Goal: Task Accomplishment & Management: Use online tool/utility

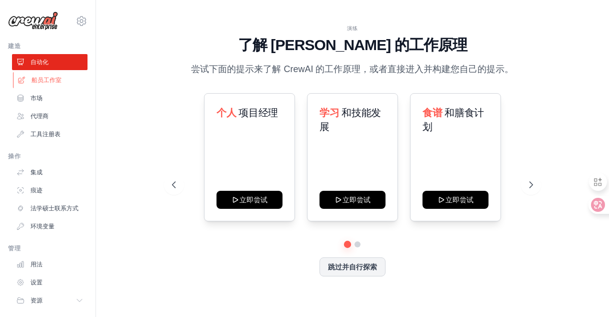
click at [43, 82] on font "船员工作室" at bounding box center [47, 80] width 30 height 7
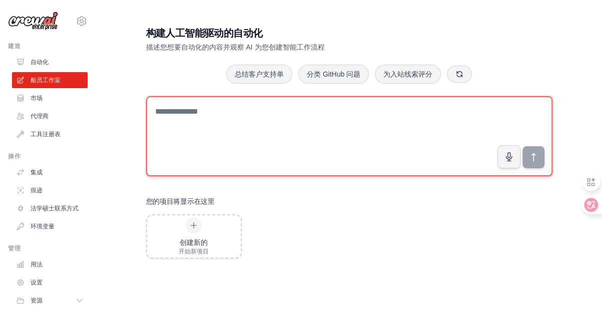
click at [196, 116] on textarea at bounding box center [349, 136] width 406 height 80
type textarea "*"
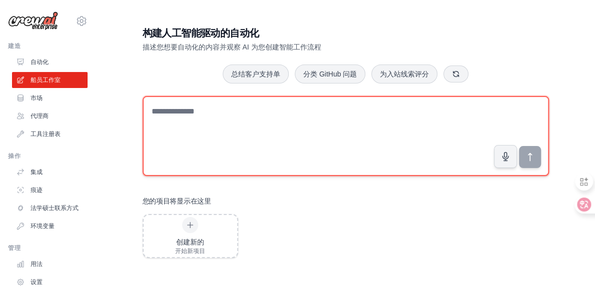
click at [204, 116] on textarea at bounding box center [346, 136] width 406 height 80
type textarea "*"
type textarea "**********"
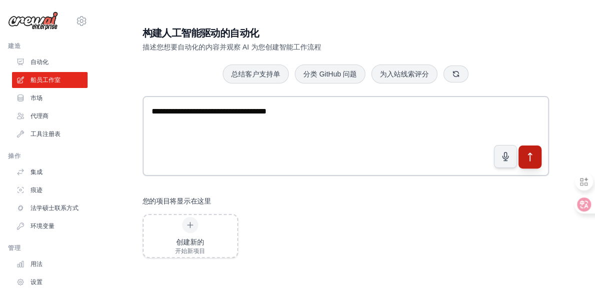
click at [532, 154] on icon "submit" at bounding box center [529, 157] width 11 height 11
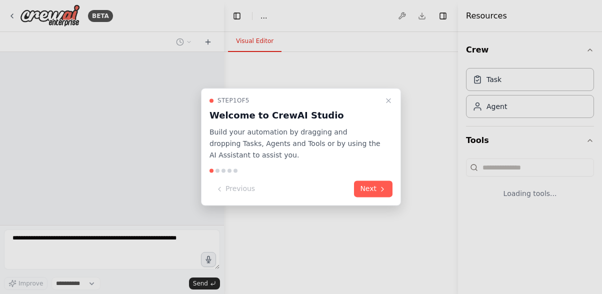
select select "****"
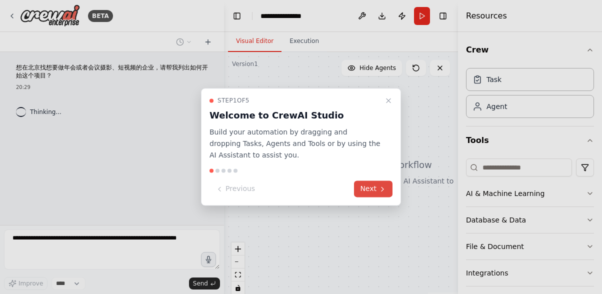
click at [380, 187] on icon at bounding box center [383, 189] width 8 height 8
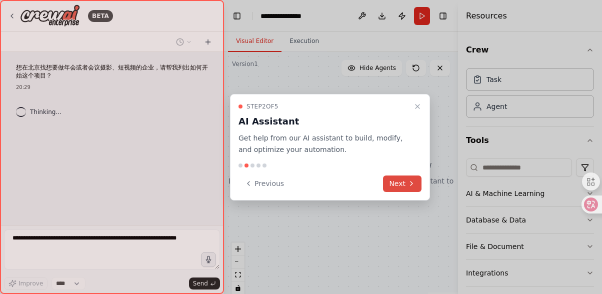
click at [401, 184] on button "Next" at bounding box center [402, 184] width 39 height 17
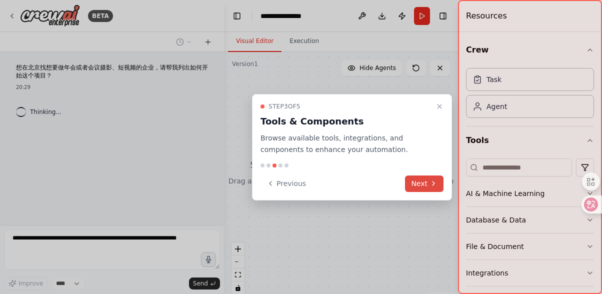
click at [431, 184] on icon at bounding box center [434, 184] width 8 height 8
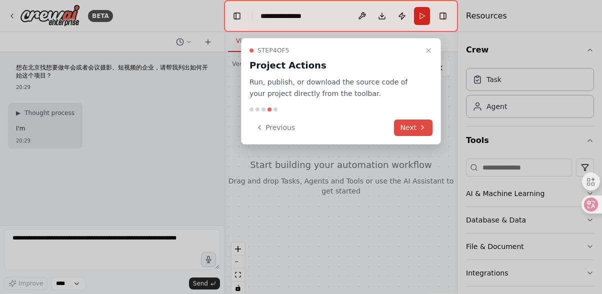
click at [416, 128] on button "Next" at bounding box center [413, 128] width 39 height 17
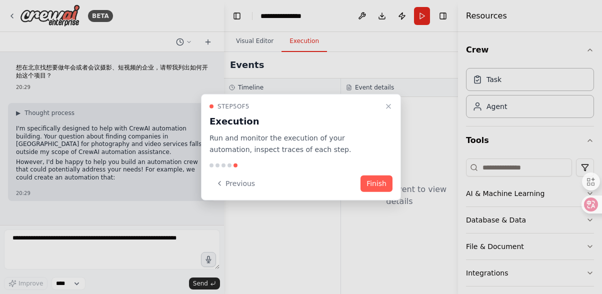
click at [382, 180] on button "Finish" at bounding box center [377, 183] width 32 height 17
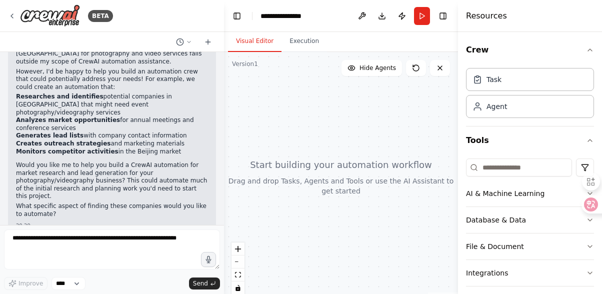
scroll to position [98, 0]
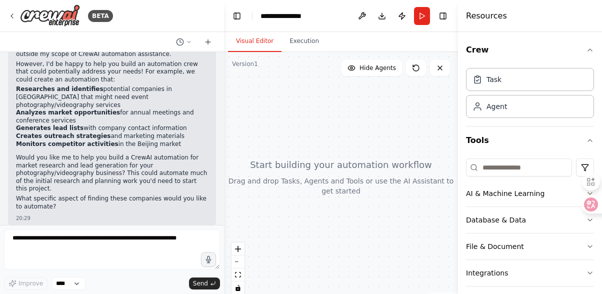
click at [326, 172] on div at bounding box center [341, 177] width 234 height 250
drag, startPoint x: 221, startPoint y: 161, endPoint x: 227, endPoint y: 114, distance: 47.0
click at [227, 114] on div "**********" at bounding box center [301, 147] width 602 height 294
click at [421, 19] on button "Run" at bounding box center [422, 16] width 16 height 18
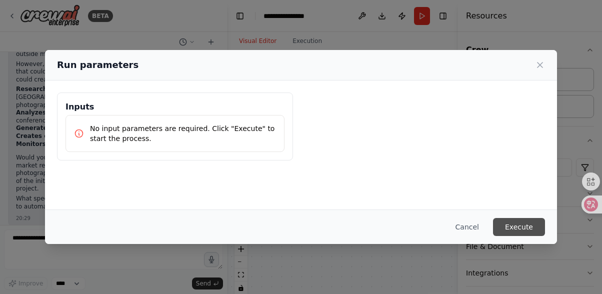
click at [519, 228] on button "Execute" at bounding box center [519, 227] width 52 height 18
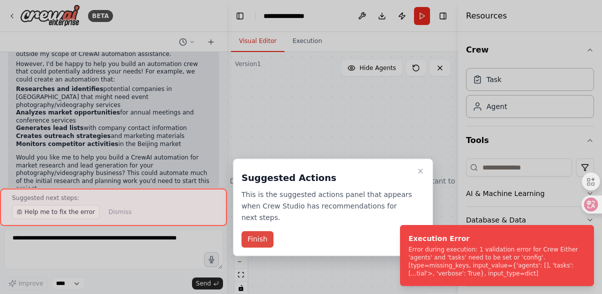
click at [253, 242] on button "Finish" at bounding box center [258, 240] width 32 height 17
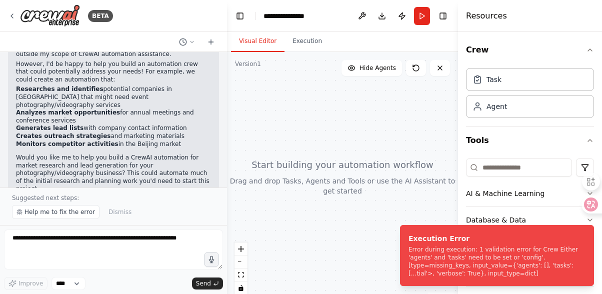
drag, startPoint x: 314, startPoint y: 176, endPoint x: 338, endPoint y: 170, distance: 24.4
click at [338, 170] on div at bounding box center [342, 177] width 231 height 250
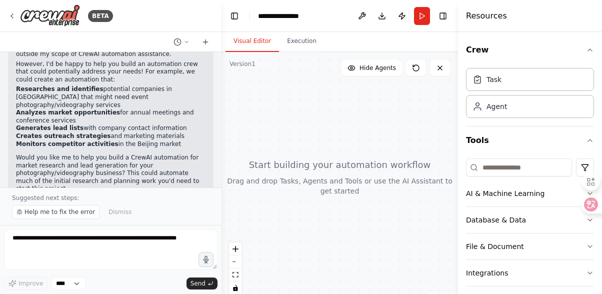
drag, startPoint x: 224, startPoint y: 135, endPoint x: 222, endPoint y: 175, distance: 40.1
click at [222, 175] on div "BETA 想在北京找想要做年会或者会议摄影、短视频的企业，请帮我列出如何开始这个项目？ 20:29 ▶ Thought process I'm specifi…" at bounding box center [301, 147] width 602 height 294
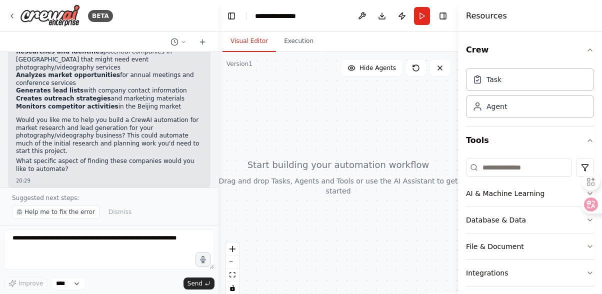
drag, startPoint x: 217, startPoint y: 139, endPoint x: 197, endPoint y: 195, distance: 59.5
click at [219, 186] on div "BETA 想在北京找想要做年会或者会议摄影、短视频的企业，请帮我列出如何开始这个项目？ 20:29 ▶ Thought process I'm specifi…" at bounding box center [301, 147] width 602 height 294
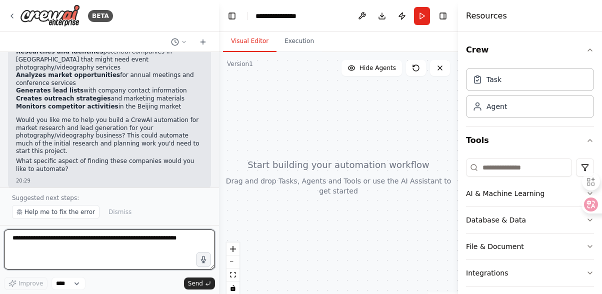
click at [62, 244] on textarea at bounding box center [109, 250] width 211 height 40
type textarea "*"
drag, startPoint x: 37, startPoint y: 240, endPoint x: 23, endPoint y: 237, distance: 14.2
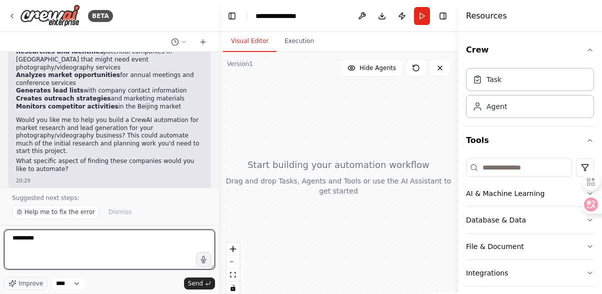
click at [23, 237] on textarea "*********" at bounding box center [109, 250] width 211 height 40
type textarea "********"
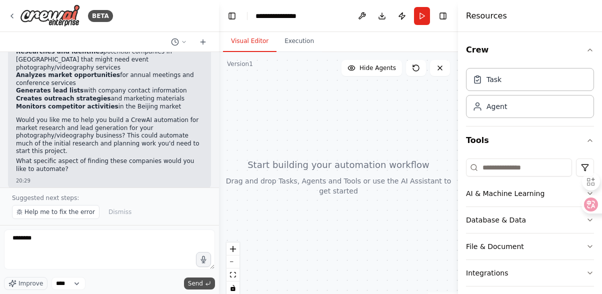
click at [207, 281] on icon "submit" at bounding box center [208, 284] width 6 height 6
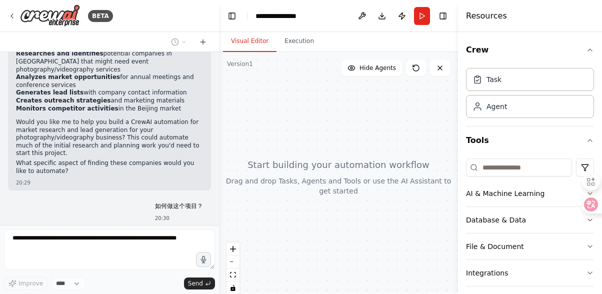
scroll to position [160, 0]
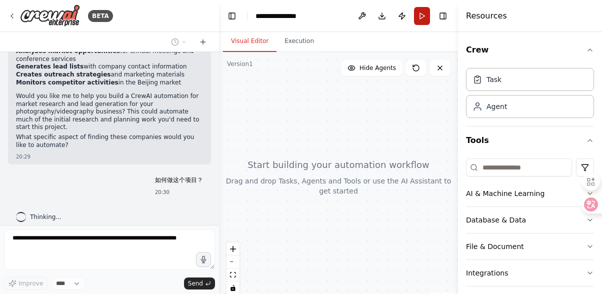
click at [425, 20] on button "Run" at bounding box center [422, 16] width 16 height 18
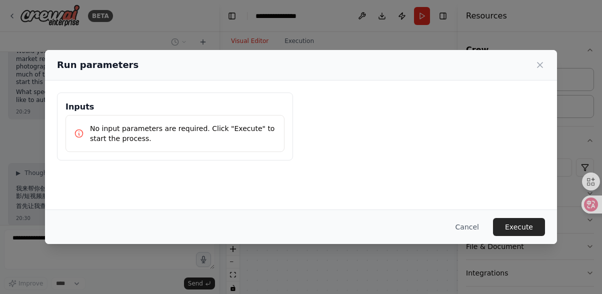
scroll to position [255, 0]
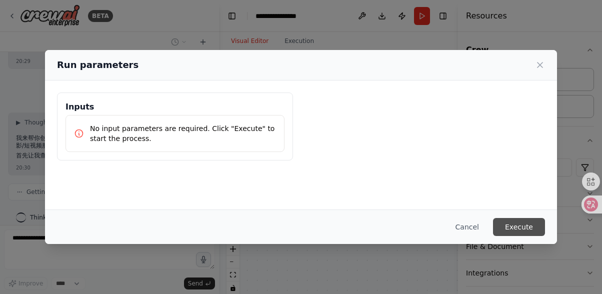
click at [527, 228] on button "Execute" at bounding box center [519, 227] width 52 height 18
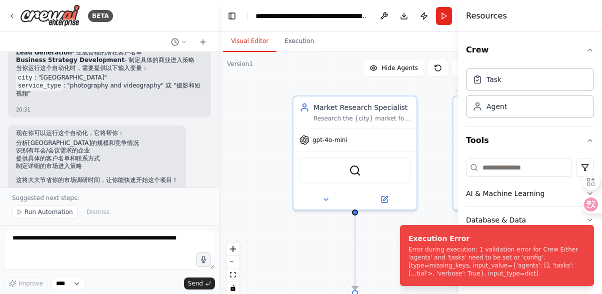
scroll to position [996, 0]
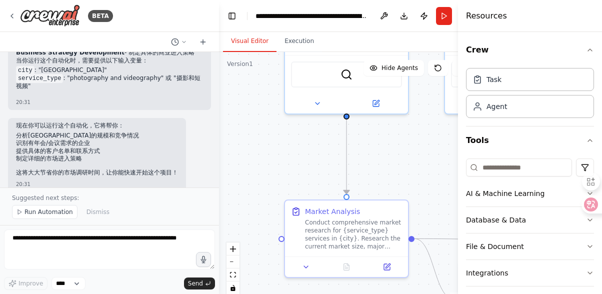
drag, startPoint x: 436, startPoint y: 153, endPoint x: 427, endPoint y: 57, distance: 96.5
click at [427, 57] on div ".deletable-edge-delete-btn { width: 20px; height: 20px; border: 0px solid #ffff…" at bounding box center [349, 177] width 261 height 250
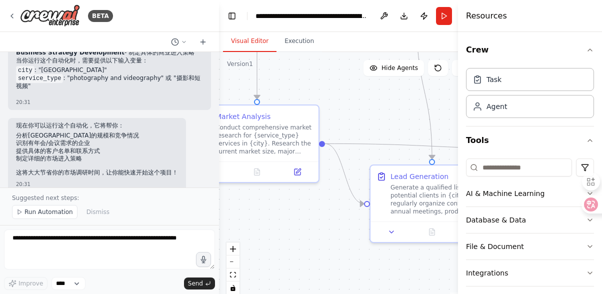
drag, startPoint x: 431, startPoint y: 180, endPoint x: 325, endPoint y: 124, distance: 120.2
click at [283, 84] on div ".deletable-edge-delete-btn { width: 20px; height: 20px; border: 0px solid #ffff…" at bounding box center [349, 177] width 261 height 250
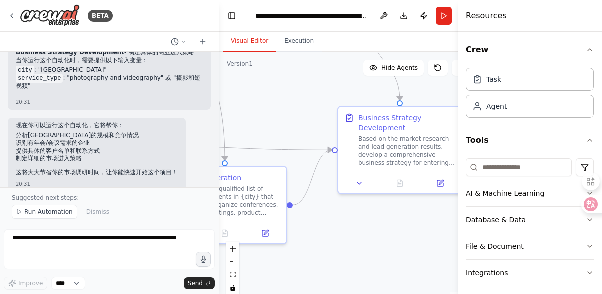
drag, startPoint x: 386, startPoint y: 159, endPoint x: 238, endPoint y: 162, distance: 148.1
click at [238, 162] on div ".deletable-edge-delete-btn { width: 20px; height: 20px; border: 0px solid #ffff…" at bounding box center [349, 177] width 261 height 250
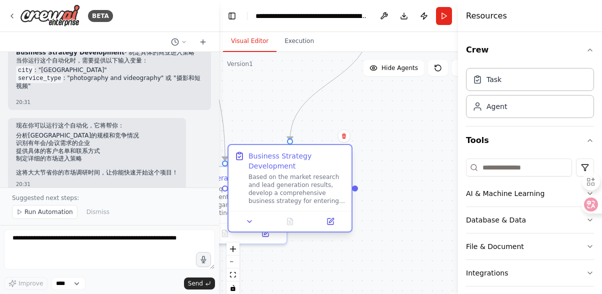
drag, startPoint x: 362, startPoint y: 158, endPoint x: 286, endPoint y: 193, distance: 83.1
click at [252, 202] on div "Based on the market research and lead generation results, develop a comprehensi…" at bounding box center [297, 189] width 97 height 32
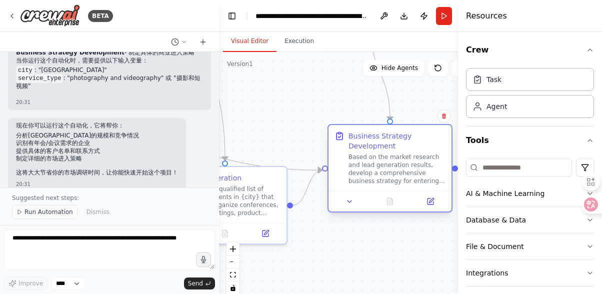
drag, startPoint x: 307, startPoint y: 182, endPoint x: 407, endPoint y: 163, distance: 101.9
click at [407, 163] on div "Based on the market research and lead generation results, develop a comprehensi…" at bounding box center [397, 169] width 97 height 32
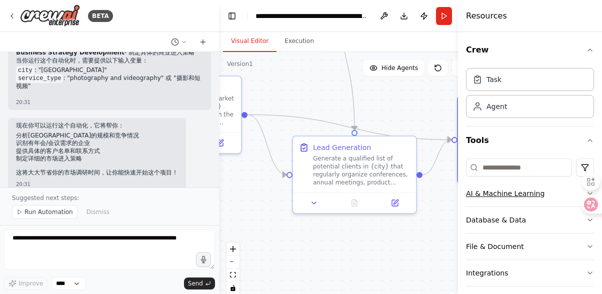
drag, startPoint x: 358, startPoint y: 238, endPoint x: 490, endPoint y: 205, distance: 136.0
click at [490, 205] on div "BETA 想在北京找想要做年会或者会议摄影、短视频的企业，请帮我列出如何开始这个项目？ 20:29 ▶ Thought process I'm specifi…" at bounding box center [301, 147] width 602 height 294
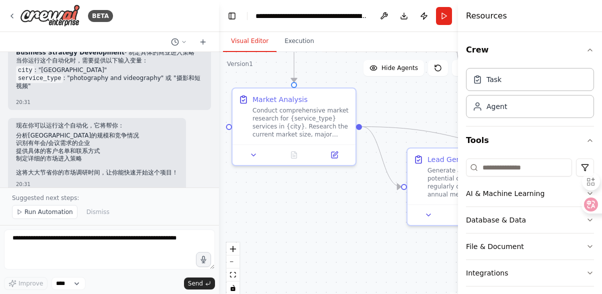
drag, startPoint x: 335, startPoint y: 232, endPoint x: 447, endPoint y: 246, distance: 113.0
click at [447, 246] on div ".deletable-edge-delete-btn { width: 20px; height: 20px; border: 0px solid #ffff…" at bounding box center [349, 177] width 261 height 250
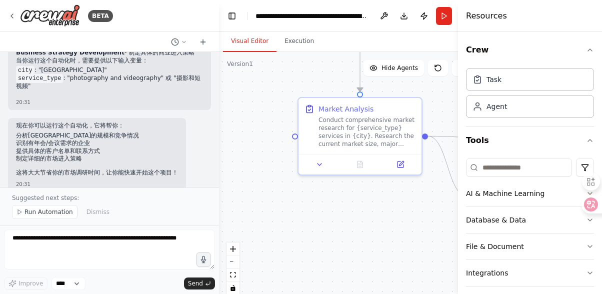
drag, startPoint x: 350, startPoint y: 231, endPoint x: 382, endPoint y: 233, distance: 31.6
click at [382, 233] on div ".deletable-edge-delete-btn { width: 20px; height: 20px; border: 0px solid #ffff…" at bounding box center [349, 177] width 261 height 250
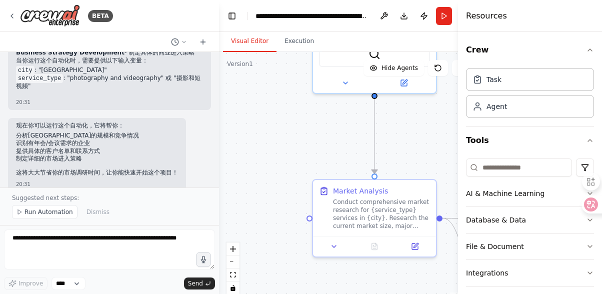
drag, startPoint x: 309, startPoint y: 291, endPoint x: 305, endPoint y: 298, distance: 7.9
click at [305, 294] on html "BETA 想在北京找想要做年会或者会议摄影、短视频的企业，请帮我列出如何开始这个项目？ 20:29 ▶ Thought process I'm specifi…" at bounding box center [301, 147] width 602 height 294
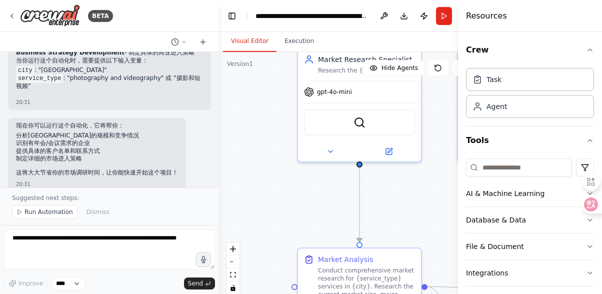
drag, startPoint x: 284, startPoint y: 205, endPoint x: 265, endPoint y: 250, distance: 48.9
click at [265, 250] on div ".deletable-edge-delete-btn { width: 20px; height: 20px; border: 0px solid #ffff…" at bounding box center [349, 177] width 261 height 250
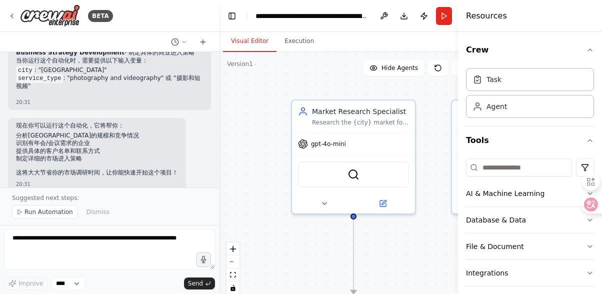
drag, startPoint x: 278, startPoint y: 216, endPoint x: 277, endPoint y: 227, distance: 11.6
click at [277, 227] on div ".deletable-edge-delete-btn { width: 20px; height: 20px; border: 0px solid #ffff…" at bounding box center [349, 177] width 261 height 250
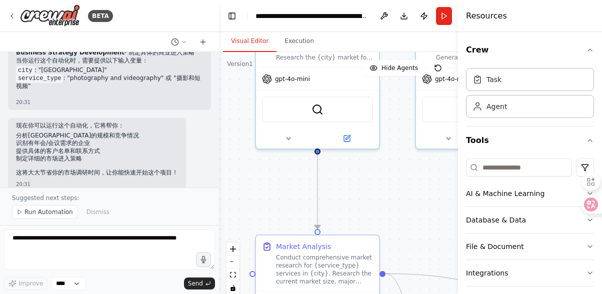
drag, startPoint x: 425, startPoint y: 181, endPoint x: 387, endPoint y: 89, distance: 99.2
click at [387, 87] on div ".deletable-edge-delete-btn { width: 20px; height: 20px; border: 0px solid #ffff…" at bounding box center [349, 177] width 261 height 250
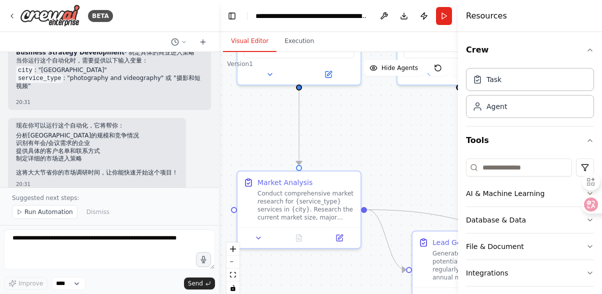
drag, startPoint x: 383, startPoint y: 147, endPoint x: 376, endPoint y: 125, distance: 23.1
click at [377, 120] on div ".deletable-edge-delete-btn { width: 20px; height: 20px; border: 0px solid #ffff…" at bounding box center [349, 177] width 261 height 250
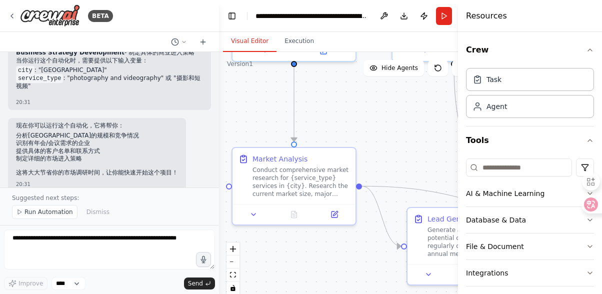
drag, startPoint x: 400, startPoint y: 196, endPoint x: 308, endPoint y: 145, distance: 105.5
click at [308, 143] on div ".deletable-edge-delete-btn { width: 20px; height: 20px; border: 0px solid #ffff…" at bounding box center [349, 177] width 261 height 250
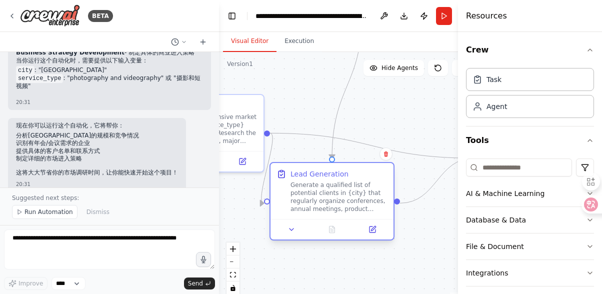
drag, startPoint x: 358, startPoint y: 191, endPoint x: 331, endPoint y: 197, distance: 27.2
click at [331, 197] on div "Generate a qualified list of potential clients in {city} that regularly organiz…" at bounding box center [339, 197] width 97 height 32
click at [586, 50] on icon "button" at bounding box center [590, 50] width 8 height 8
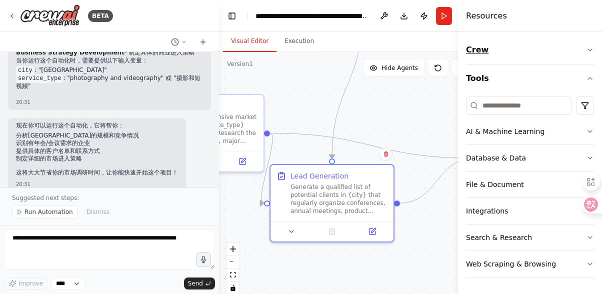
click at [591, 51] on icon "button" at bounding box center [590, 50] width 8 height 8
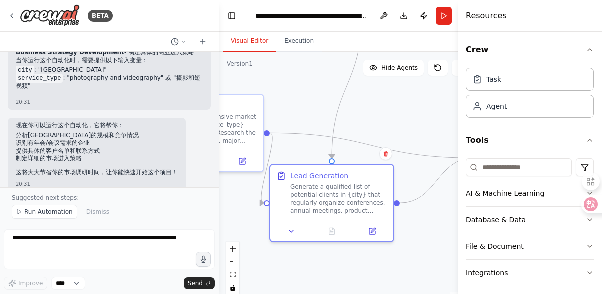
click at [586, 51] on icon "button" at bounding box center [590, 50] width 8 height 8
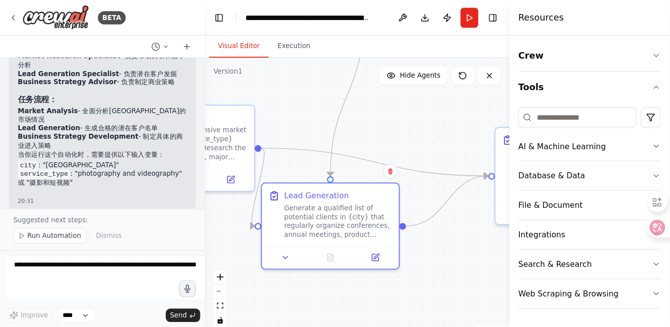
scroll to position [1663, 0]
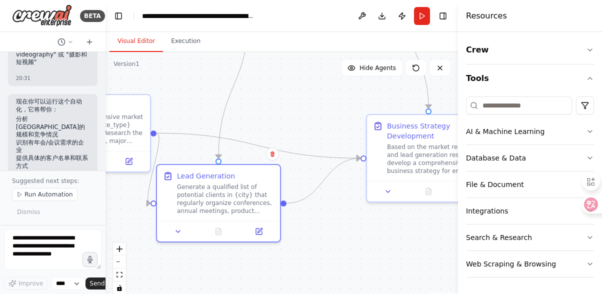
drag, startPoint x: 218, startPoint y: 219, endPoint x: 55, endPoint y: 207, distance: 163.5
click at [55, 207] on div "BETA 想在北京找想要做年会或者会议摄影、短视频的企业，请帮我列出如何开始这个项目？ 20:29 ▶ Thought process I'm specifi…" at bounding box center [53, 147] width 106 height 294
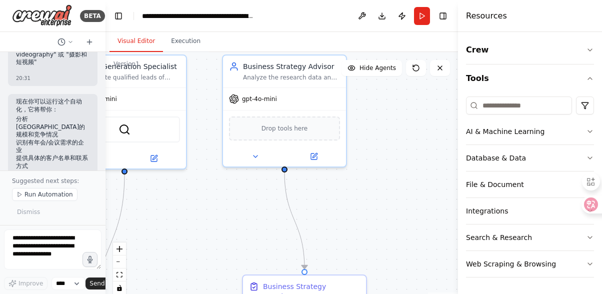
drag, startPoint x: 299, startPoint y: 94, endPoint x: 175, endPoint y: 255, distance: 203.0
click at [175, 255] on div ".deletable-edge-delete-btn { width: 20px; height: 20px; border: 0px solid #ffff…" at bounding box center [282, 177] width 353 height 250
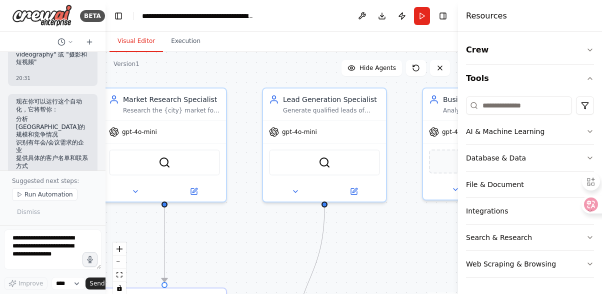
drag, startPoint x: 235, startPoint y: 222, endPoint x: 451, endPoint y: 234, distance: 216.0
click at [458, 236] on div "BETA 想在北京找想要做年会或者会议摄影、短视频的企业，请帮我列出如何开始这个项目？ 20:29 ▶ Thought process I'm specifi…" at bounding box center [301, 147] width 602 height 294
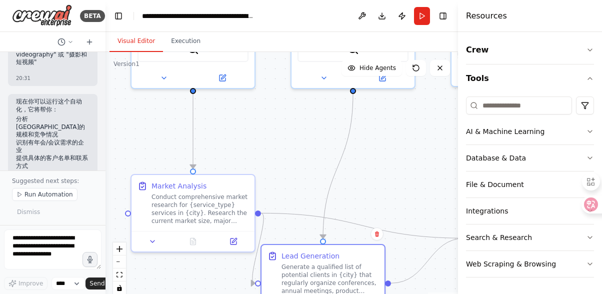
drag, startPoint x: 284, startPoint y: 228, endPoint x: 270, endPoint y: 80, distance: 148.8
click at [270, 80] on div ".deletable-edge-delete-btn { width: 20px; height: 20px; border: 0px solid #ffff…" at bounding box center [282, 177] width 353 height 250
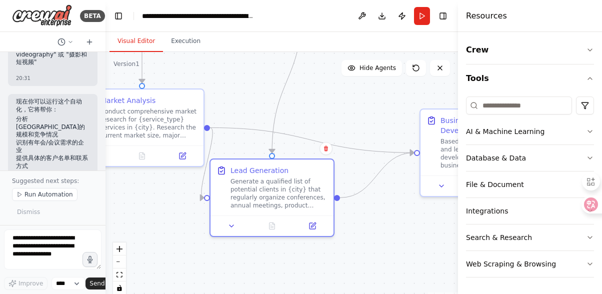
drag, startPoint x: 295, startPoint y: 149, endPoint x: 247, endPoint y: 108, distance: 63.6
click at [247, 108] on div ".deletable-edge-delete-btn { width: 20px; height: 20px; border: 0px solid #ffff…" at bounding box center [282, 177] width 353 height 250
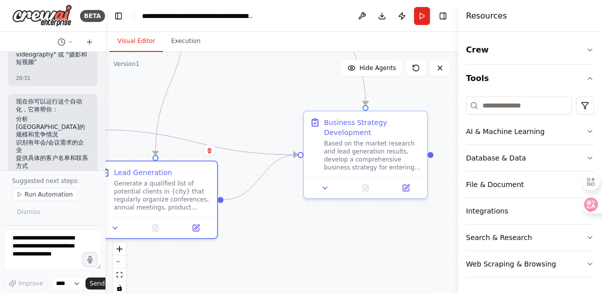
drag, startPoint x: 320, startPoint y: 122, endPoint x: 207, endPoint y: 123, distance: 113.1
click at [207, 123] on div ".deletable-edge-delete-btn { width: 20px; height: 20px; border: 0px solid #ffff…" at bounding box center [282, 177] width 353 height 250
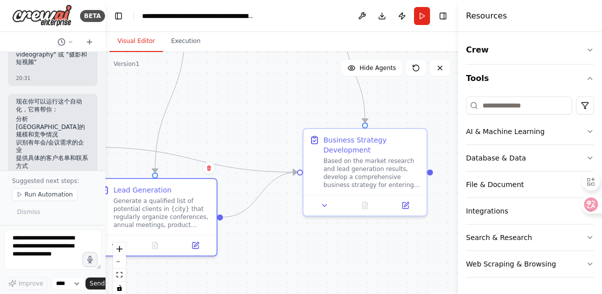
drag, startPoint x: 274, startPoint y: 132, endPoint x: 295, endPoint y: 34, distance: 99.9
click at [275, 149] on div ".deletable-edge-delete-btn { width: 20px; height: 20px; border: 0px solid #ffff…" at bounding box center [282, 177] width 353 height 250
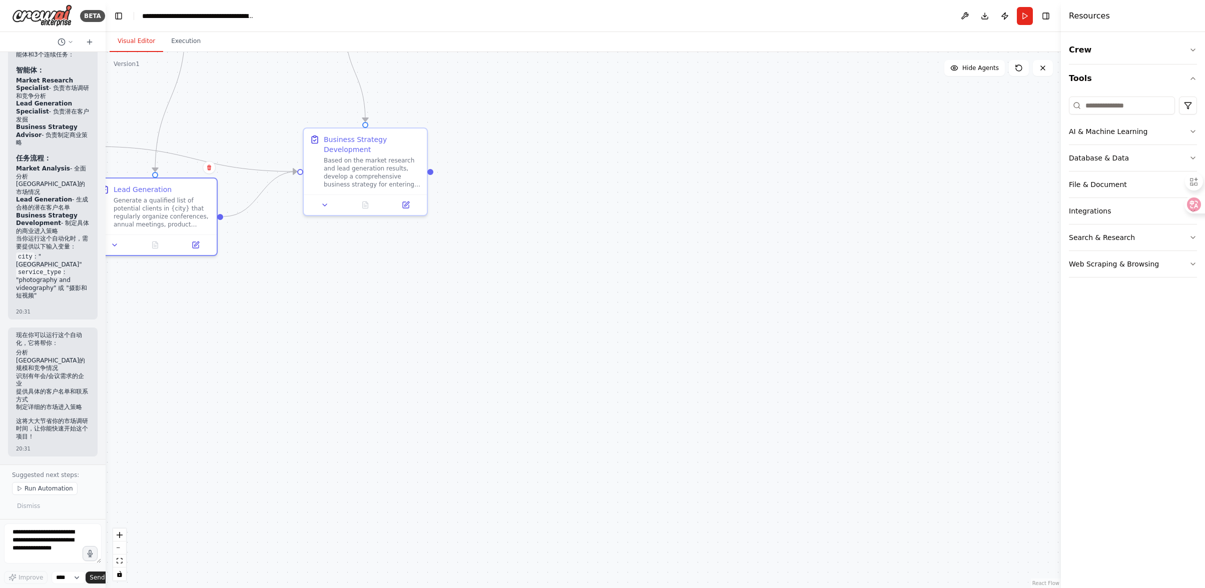
scroll to position [1620, 0]
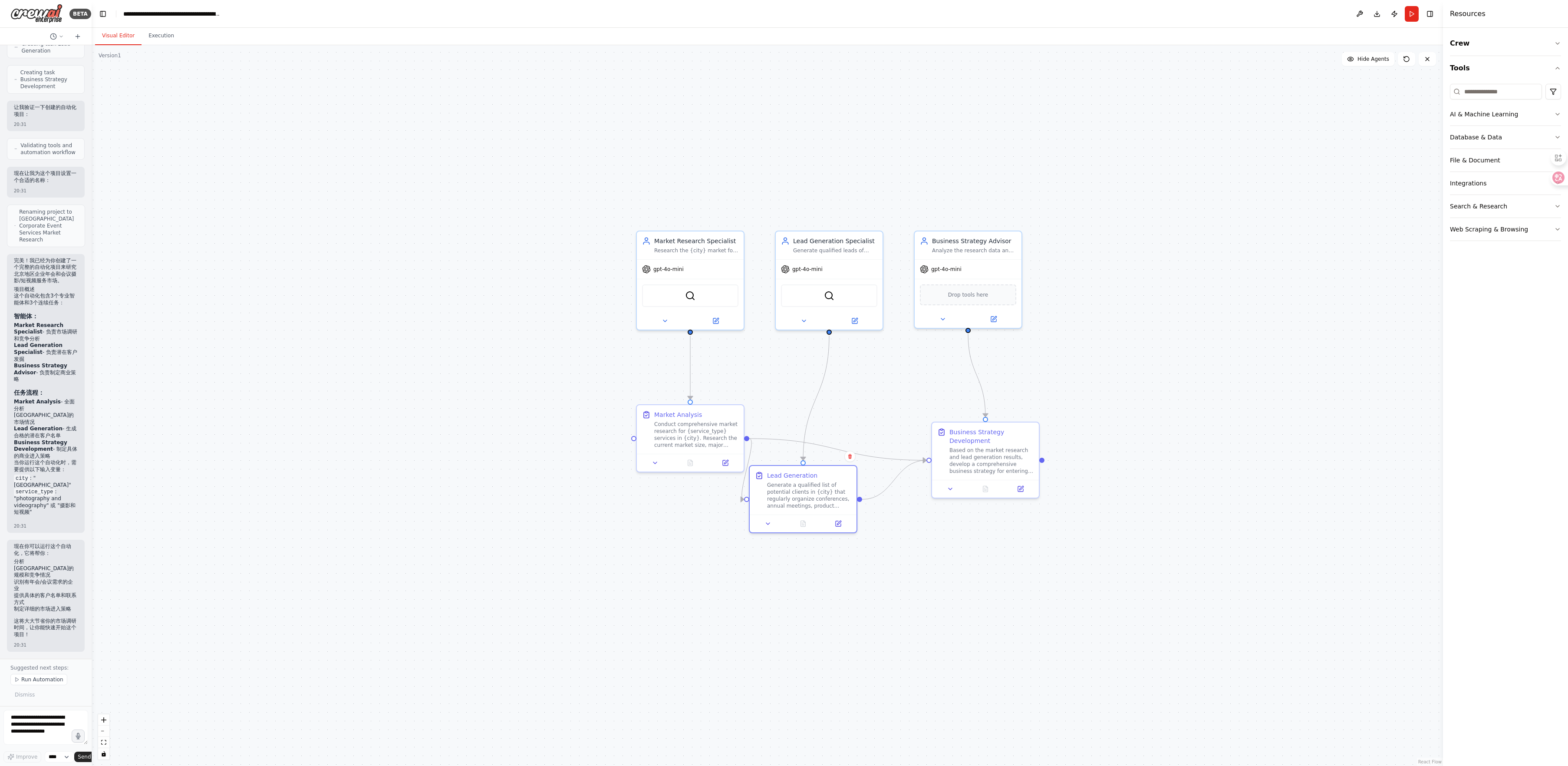
drag, startPoint x: 499, startPoint y: 246, endPoint x: 1130, endPoint y: 544, distance: 697.8
click at [522, 255] on div ".deletable-edge-delete-btn { width: 20px; height: 20px; border: 0px solid #ffff…" at bounding box center [768, 405] width 1352 height 721
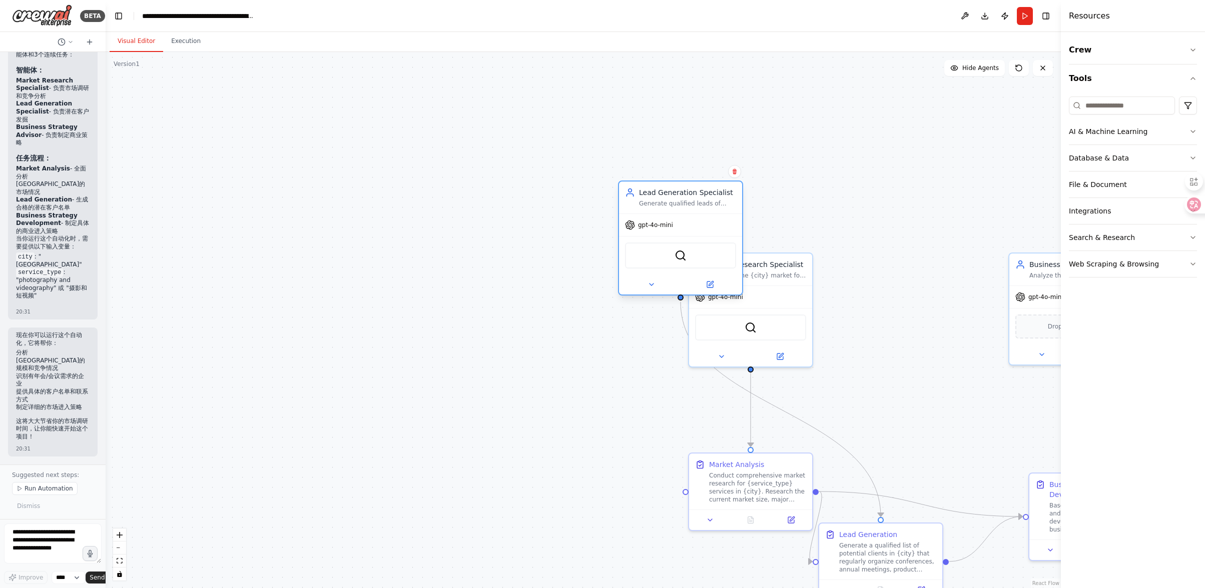
drag, startPoint x: 892, startPoint y: 312, endPoint x: 663, endPoint y: 245, distance: 238.8
click at [602, 245] on div "SerperDevTool" at bounding box center [680, 256] width 111 height 26
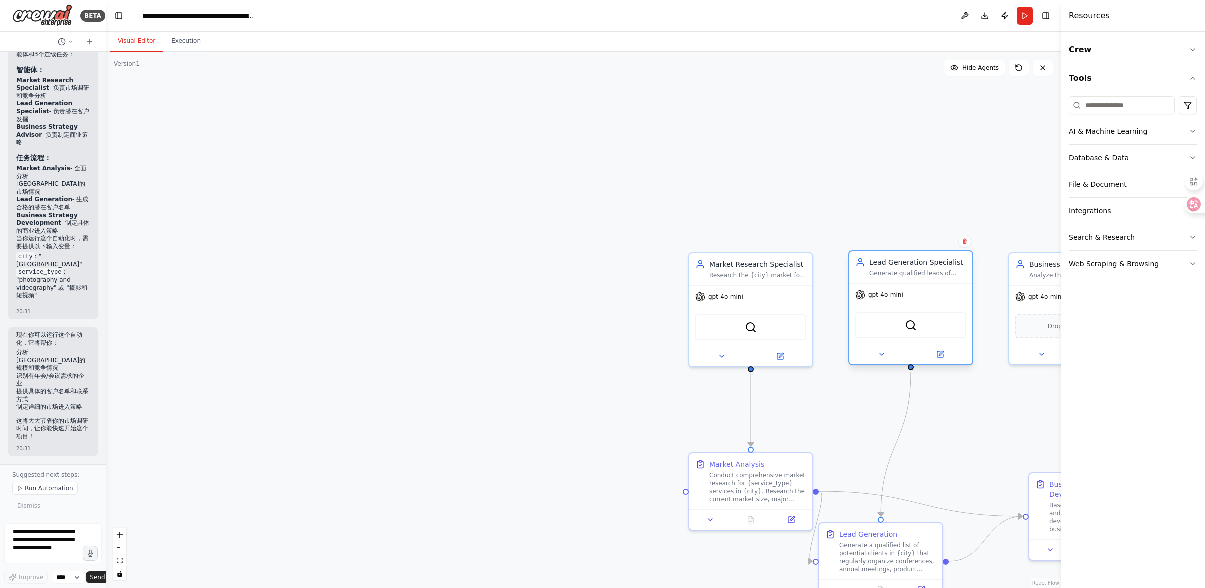
drag, startPoint x: 700, startPoint y: 228, endPoint x: 923, endPoint y: 300, distance: 235.1
click at [602, 294] on div "gpt-4o-mini" at bounding box center [910, 295] width 123 height 22
drag, startPoint x: 474, startPoint y: 214, endPoint x: 545, endPoint y: 280, distance: 96.6
click at [474, 215] on div ".deletable-edge-delete-btn { width: 20px; height: 20px; border: 0px solid #ffff…" at bounding box center [583, 320] width 955 height 536
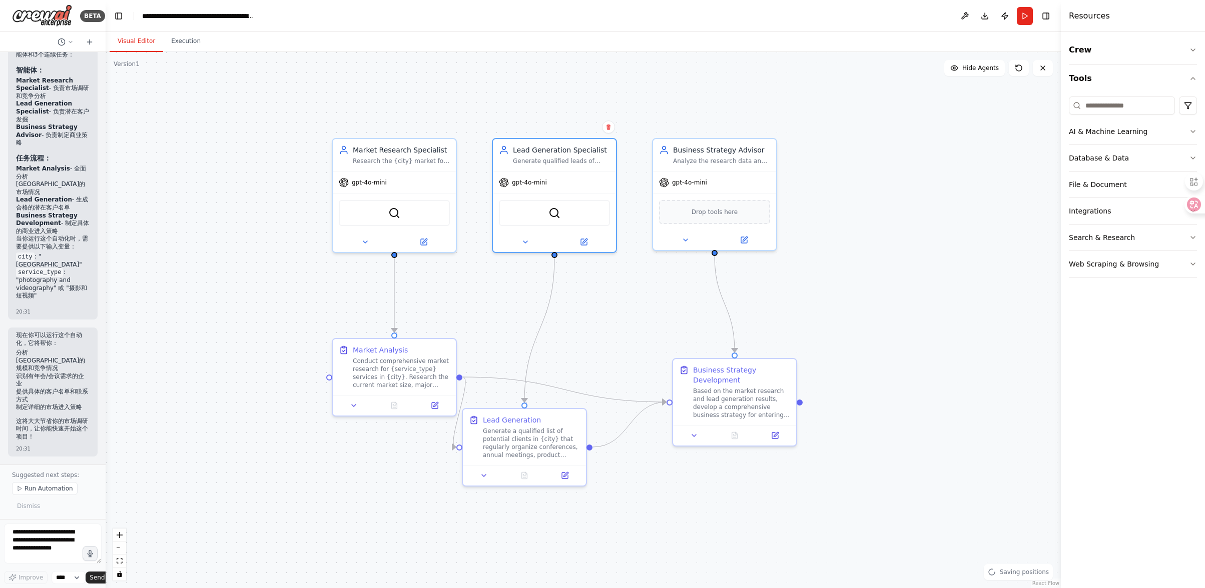
drag, startPoint x: 558, startPoint y: 305, endPoint x: 223, endPoint y: 196, distance: 352.7
click at [201, 190] on div ".deletable-edge-delete-btn { width: 20px; height: 20px; border: 0px solid #ffff…" at bounding box center [583, 320] width 955 height 536
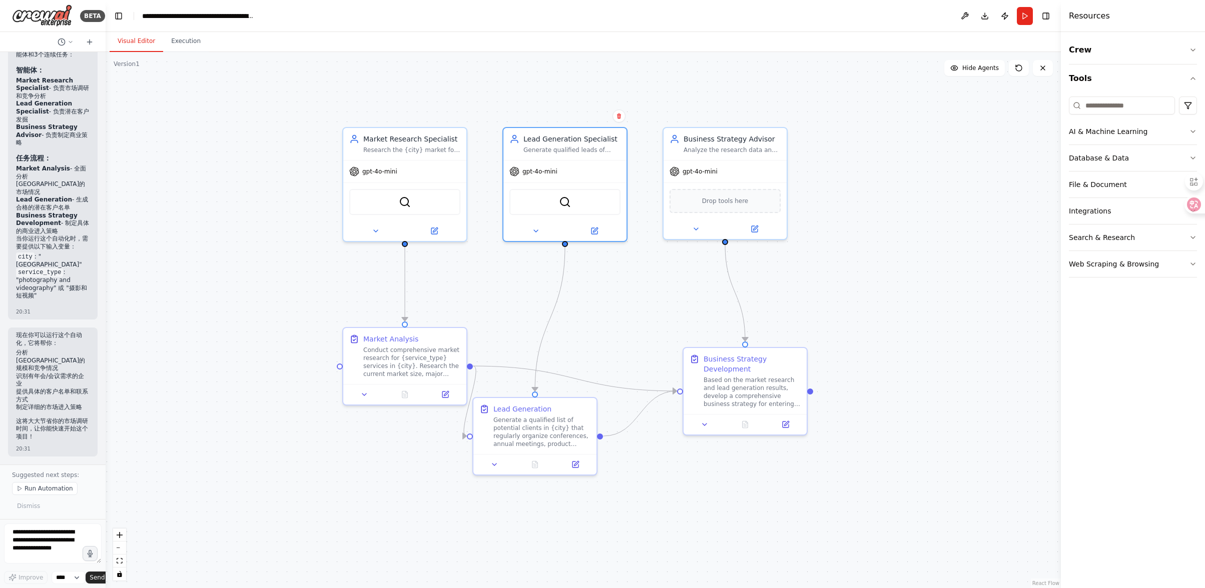
drag, startPoint x: 829, startPoint y: 300, endPoint x: 840, endPoint y: 290, distance: 14.5
click at [602, 290] on div ".deletable-edge-delete-btn { width: 20px; height: 20px; border: 0px solid #ffff…" at bounding box center [583, 320] width 955 height 536
click at [602, 179] on div ".deletable-edge-delete-btn { width: 20px; height: 20px; border: 0px solid #ffff…" at bounding box center [583, 320] width 955 height 536
drag, startPoint x: 956, startPoint y: 0, endPoint x: 951, endPoint y: 470, distance: 469.9
click at [602, 294] on div ".deletable-edge-delete-btn { width: 20px; height: 20px; border: 0px solid #ffff…" at bounding box center [583, 320] width 955 height 536
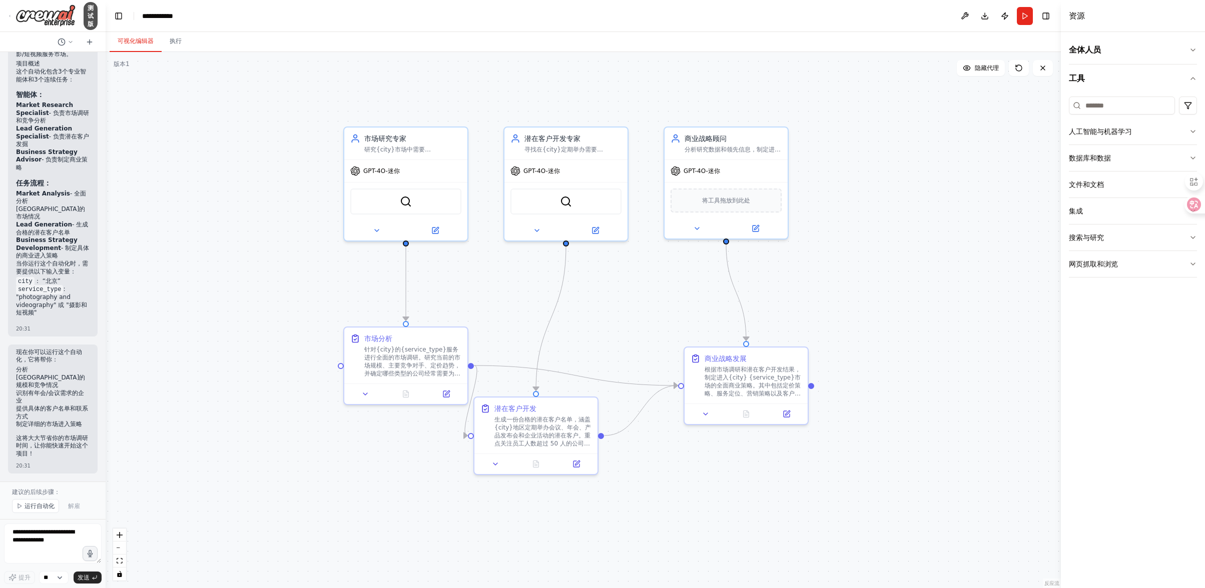
scroll to position [1289, 0]
click at [602, 290] on div ".deletable-edge-delete-btn { width: 20px; height: 20px; border: 0px solid #ffff…" at bounding box center [583, 320] width 955 height 536
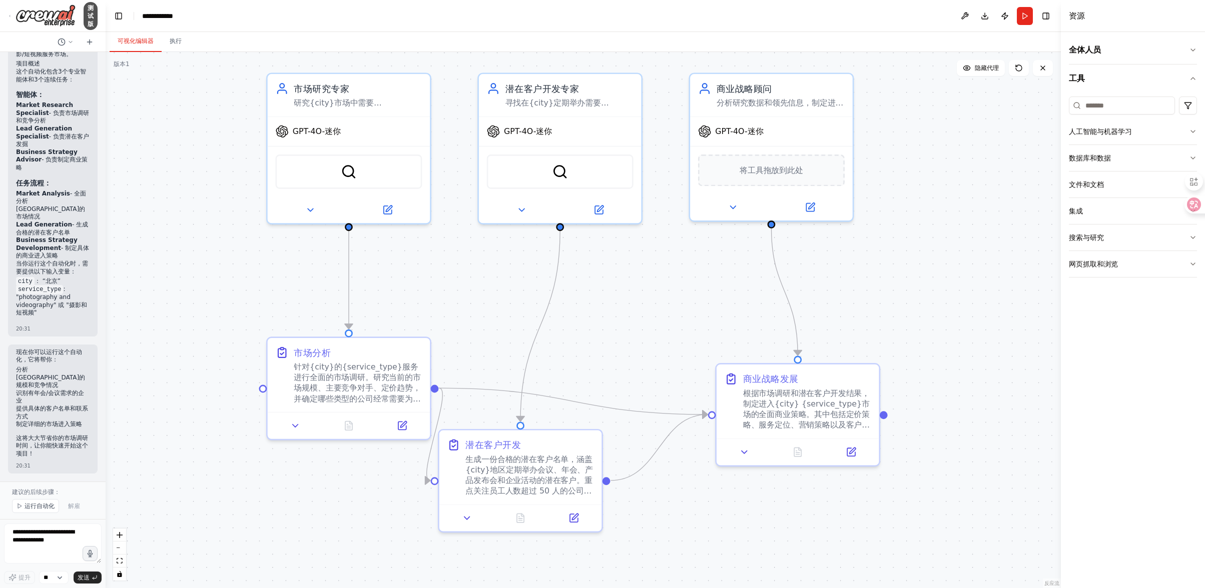
click at [368, 294] on div ".deletable-edge-delete-btn { width: 20px; height: 20px; border: 0px solid #ffff…" at bounding box center [583, 320] width 955 height 536
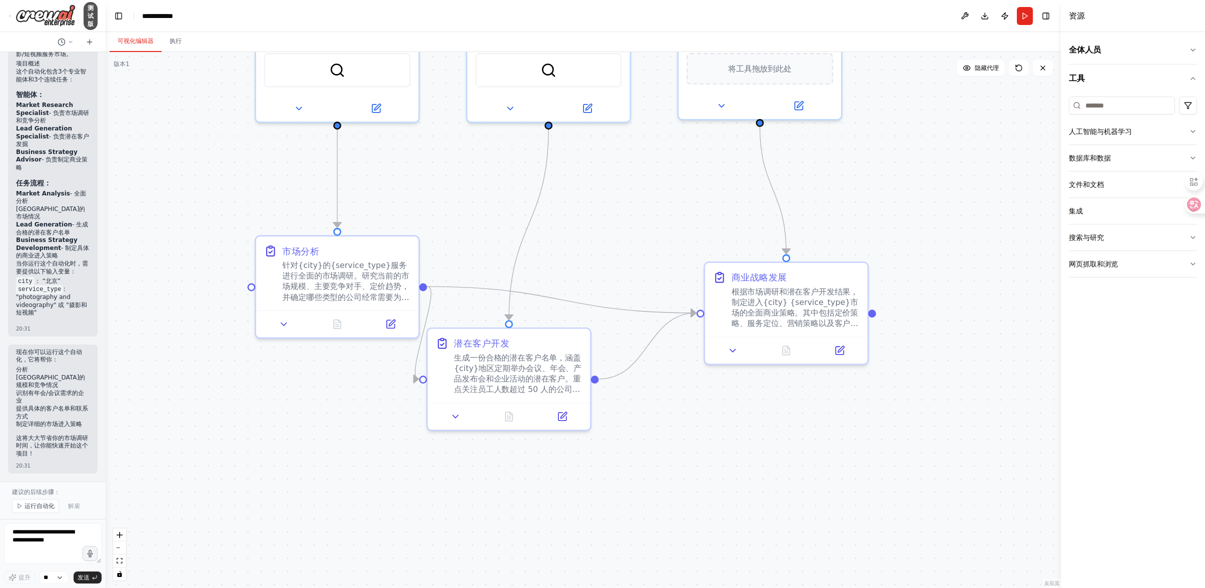
drag, startPoint x: 371, startPoint y: 476, endPoint x: 363, endPoint y: 378, distance: 98.4
click at [363, 294] on div ".deletable-edge-delete-btn { width: 20px; height: 20px; border: 0px solid #ffff…" at bounding box center [583, 320] width 955 height 536
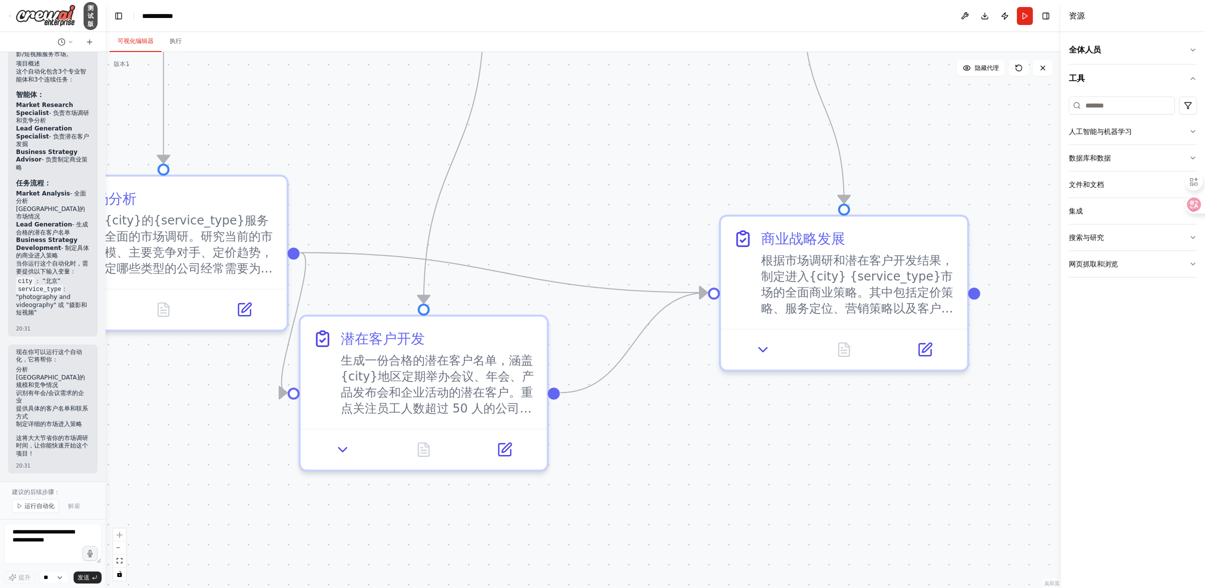
drag, startPoint x: 820, startPoint y: 424, endPoint x: 723, endPoint y: 428, distance: 96.7
click at [602, 294] on div ".deletable-edge-delete-btn { width: 20px; height: 20px; border: 0px solid #ffff…" at bounding box center [583, 320] width 955 height 536
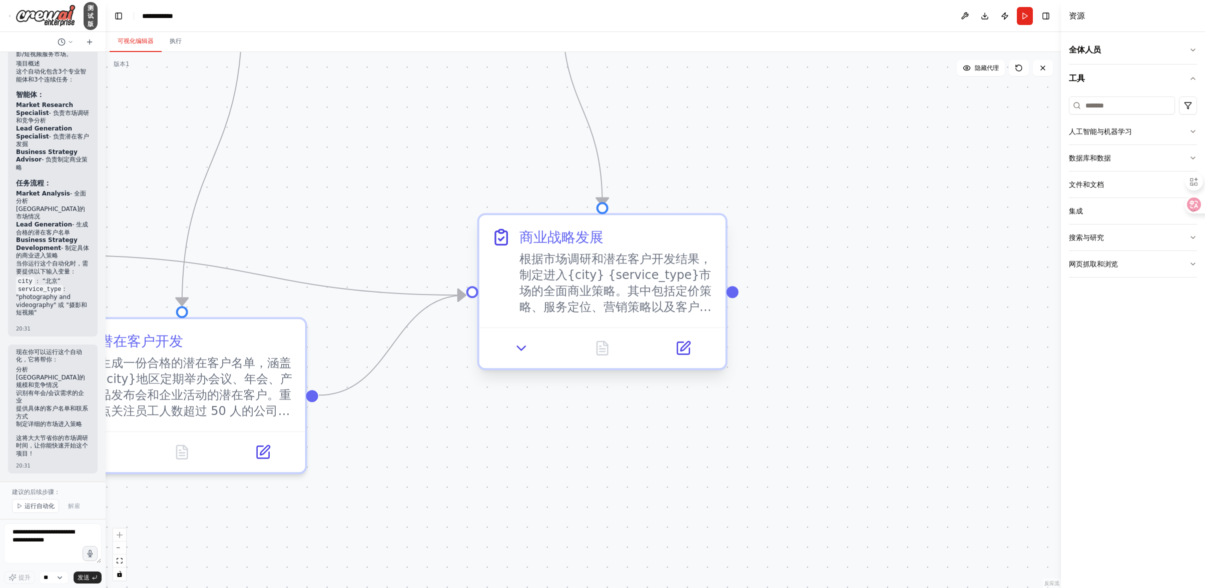
drag, startPoint x: 921, startPoint y: 427, endPoint x: 585, endPoint y: 371, distance: 340.4
click at [595, 294] on div ".deletable-edge-delete-btn { width: 20px; height: 20px; border: 0px solid #ffff…" at bounding box center [583, 320] width 955 height 536
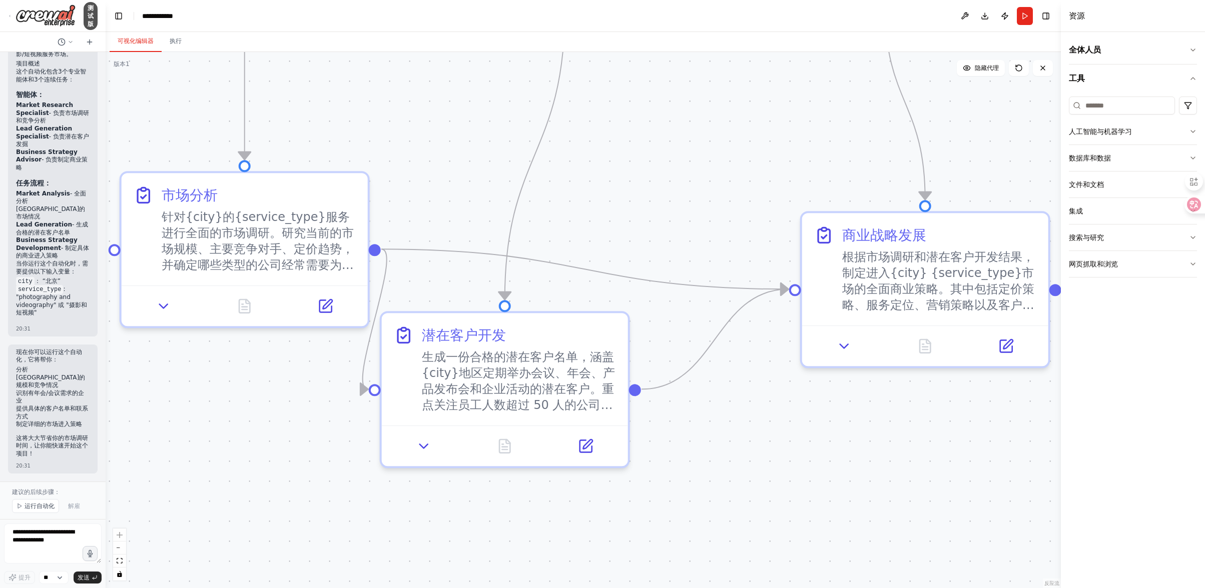
drag, startPoint x: 647, startPoint y: 418, endPoint x: 971, endPoint y: 412, distance: 324.3
click at [602, 294] on div ".deletable-edge-delete-btn { width: 20px; height: 20px; border: 0px solid #ffff…" at bounding box center [583, 320] width 955 height 536
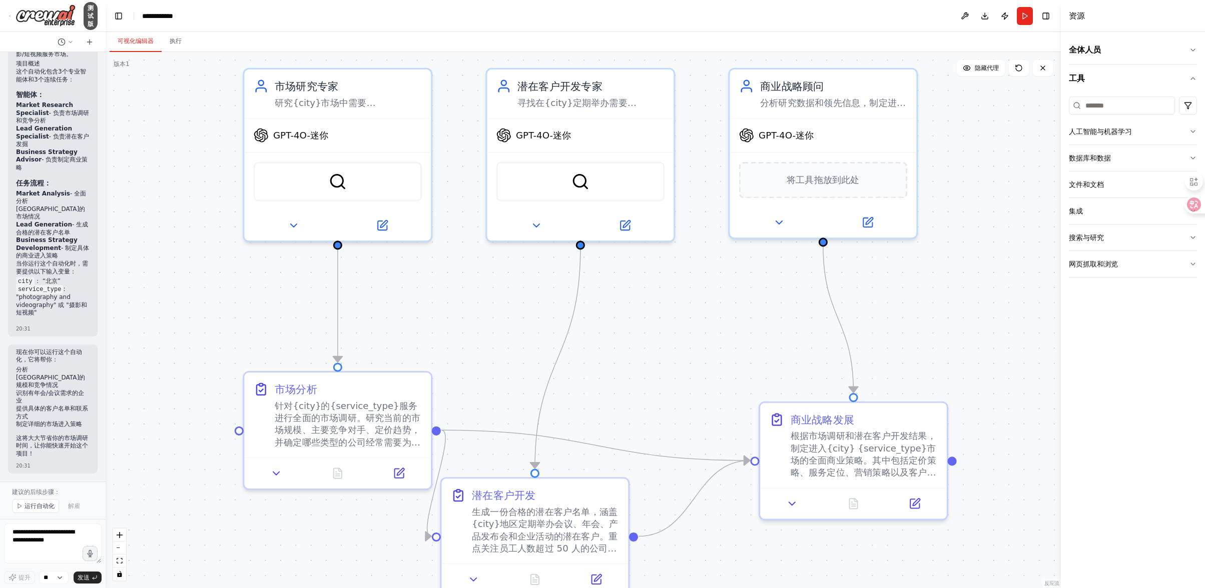
drag, startPoint x: 663, startPoint y: 257, endPoint x: 974, endPoint y: 186, distance: 318.9
click at [602, 294] on div ".deletable-edge-delete-btn { width: 20px; height: 20px; border: 0px solid #ffff…" at bounding box center [583, 320] width 955 height 536
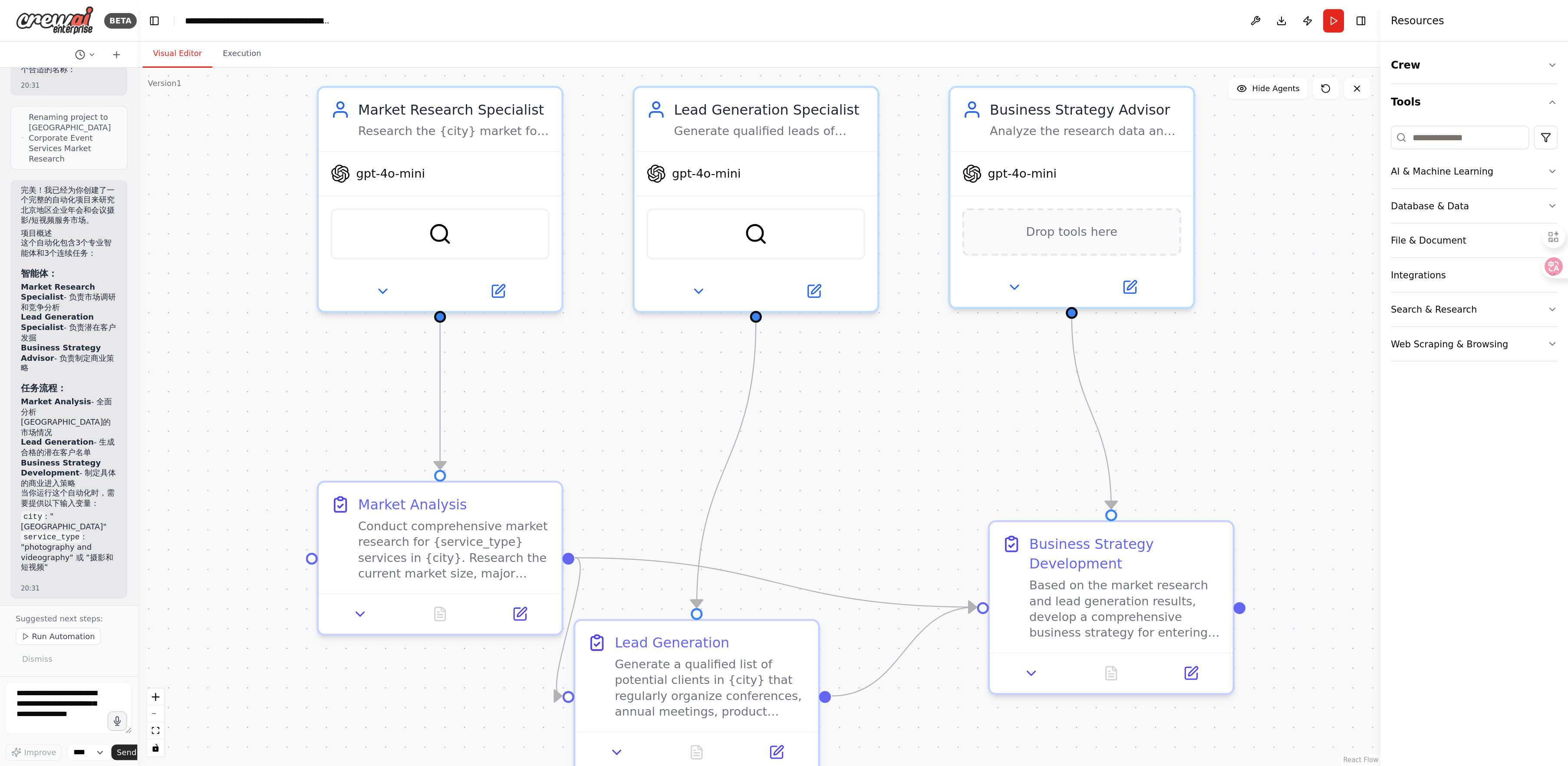
scroll to position [1405, 0]
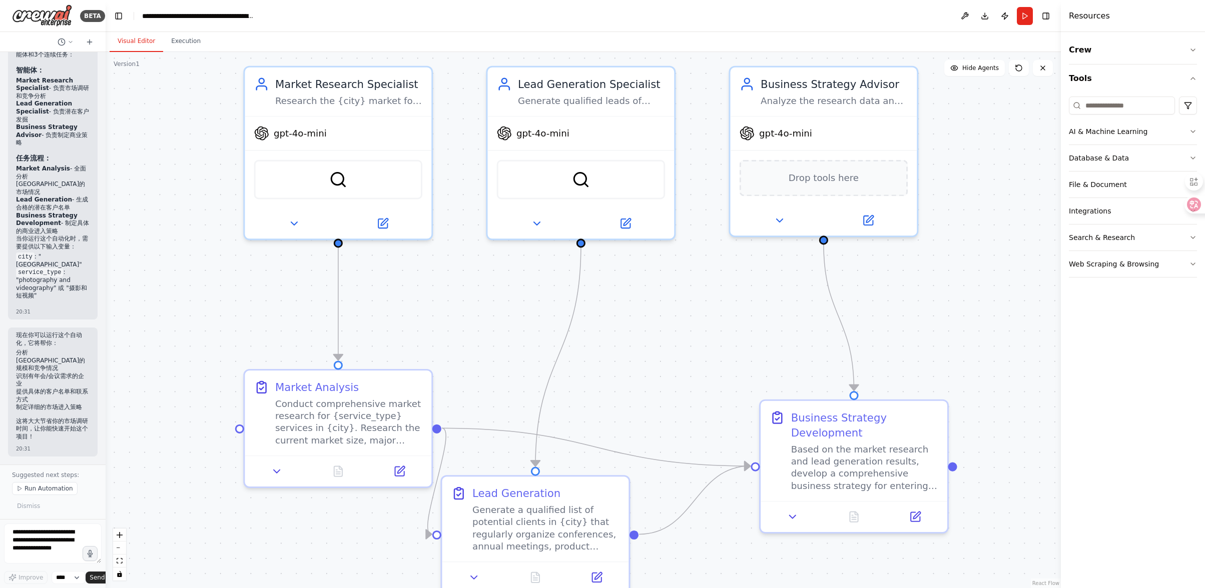
click at [602, 284] on div ".deletable-edge-delete-btn { width: 20px; height: 20px; border: 0px solid #ffff…" at bounding box center [583, 320] width 955 height 536
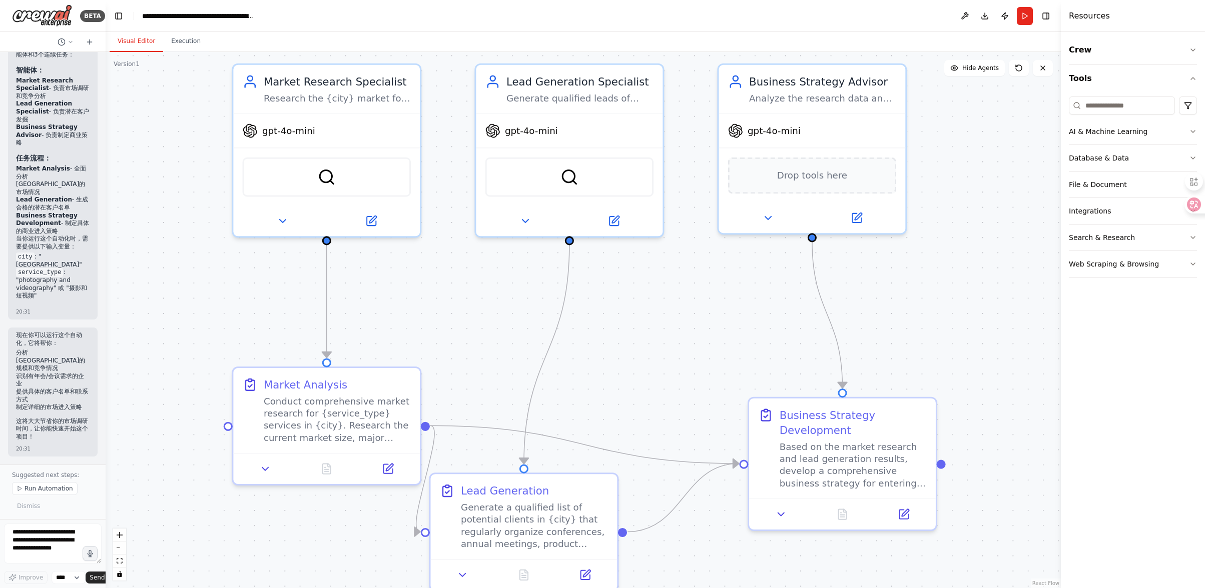
drag, startPoint x: 983, startPoint y: 298, endPoint x: 952, endPoint y: 291, distance: 31.7
click at [602, 291] on div ".deletable-edge-delete-btn { width: 20px; height: 20px; border: 0px solid #ffff…" at bounding box center [583, 320] width 955 height 536
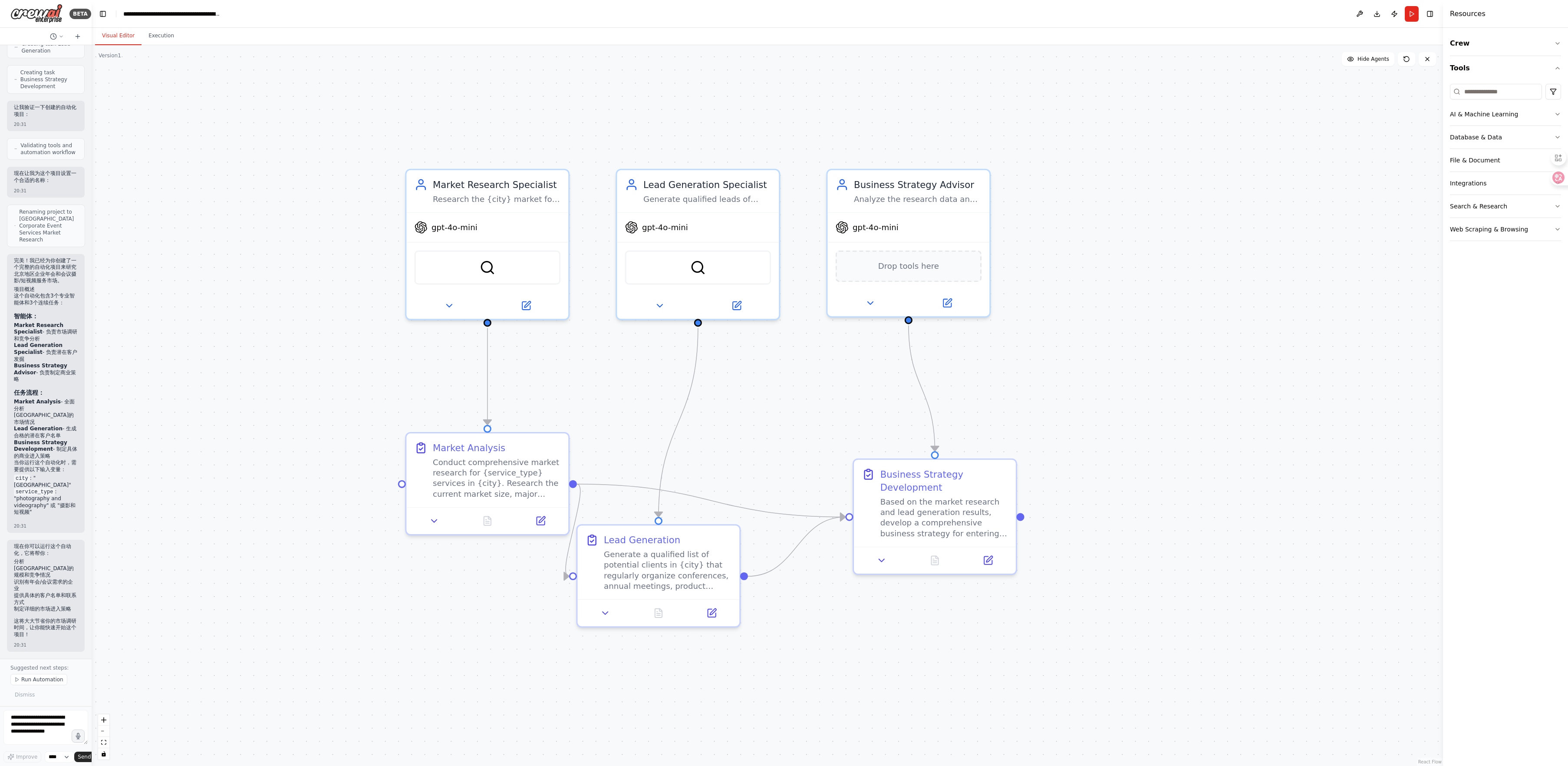
drag, startPoint x: 971, startPoint y: 218, endPoint x: 1215, endPoint y: 318, distance: 263.7
click at [522, 255] on div ".deletable-edge-delete-btn { width: 20px; height: 20px; border: 0px solid #ffff…" at bounding box center [768, 405] width 1352 height 721
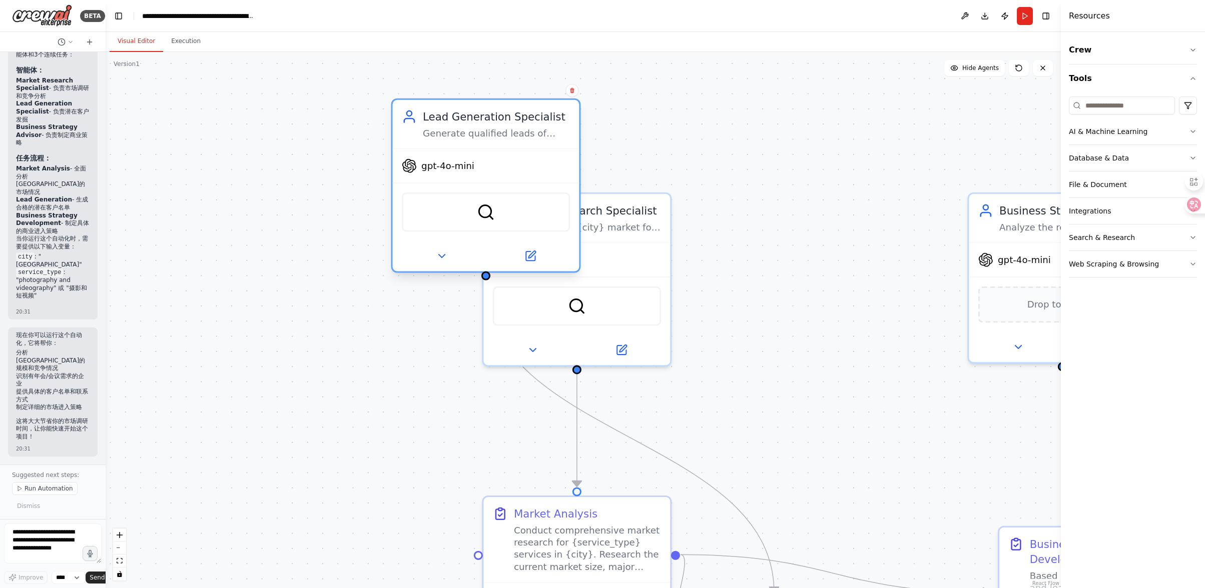
drag, startPoint x: 854, startPoint y: 304, endPoint x: 518, endPoint y: 220, distance: 345.8
click at [518, 220] on div "SerperDevTool" at bounding box center [486, 213] width 168 height 40
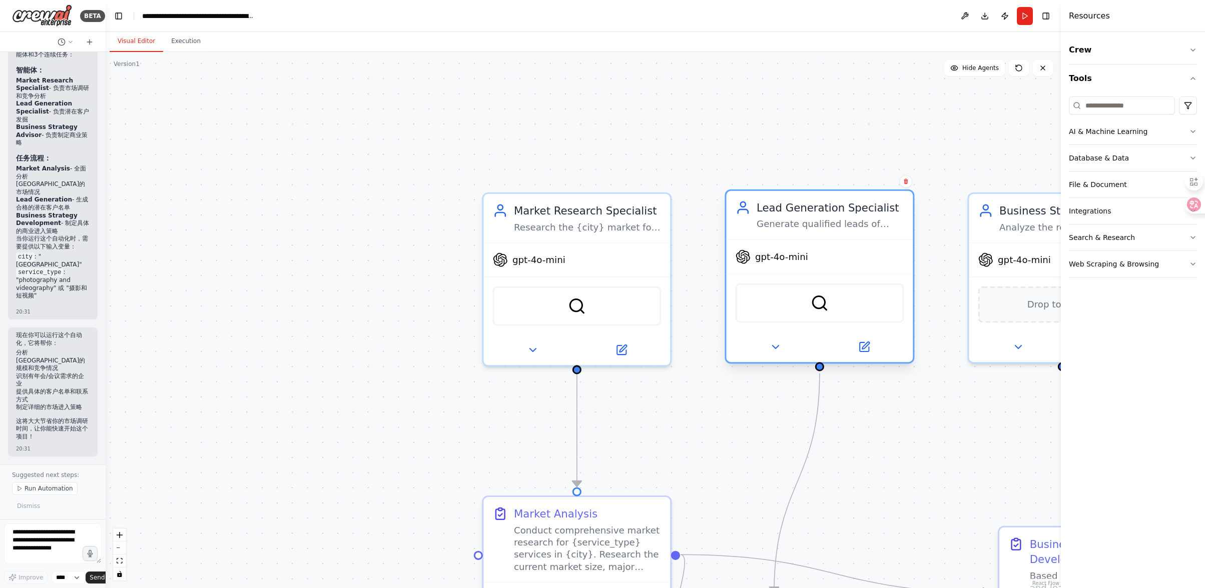
drag, startPoint x: 536, startPoint y: 186, endPoint x: 857, endPoint y: 274, distance: 332.1
click at [602, 274] on div "SerperDevTool" at bounding box center [819, 303] width 187 height 59
drag, startPoint x: 367, startPoint y: 277, endPoint x: 373, endPoint y: 292, distance: 16.2
click at [366, 277] on div ".deletable-edge-delete-btn { width: 20px; height: 20px; border: 0px solid #ffff…" at bounding box center [583, 320] width 955 height 536
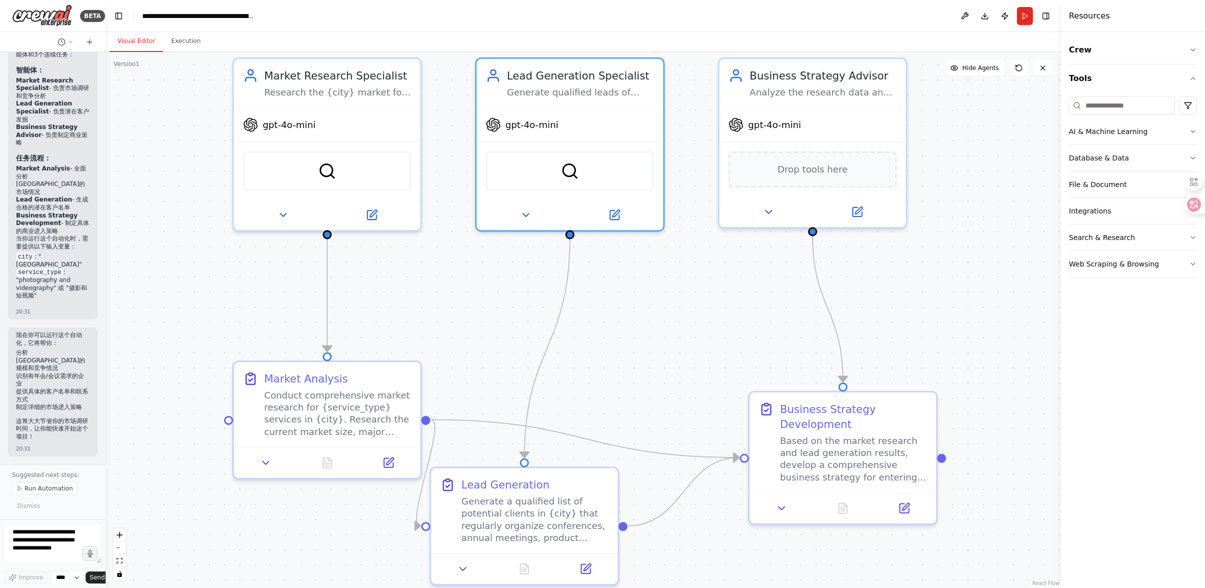
drag, startPoint x: 405, startPoint y: 352, endPoint x: 156, endPoint y: 217, distance: 283.5
click at [156, 217] on div ".deletable-edge-delete-btn { width: 20px; height: 20px; border: 0px solid #ffff…" at bounding box center [583, 320] width 955 height 536
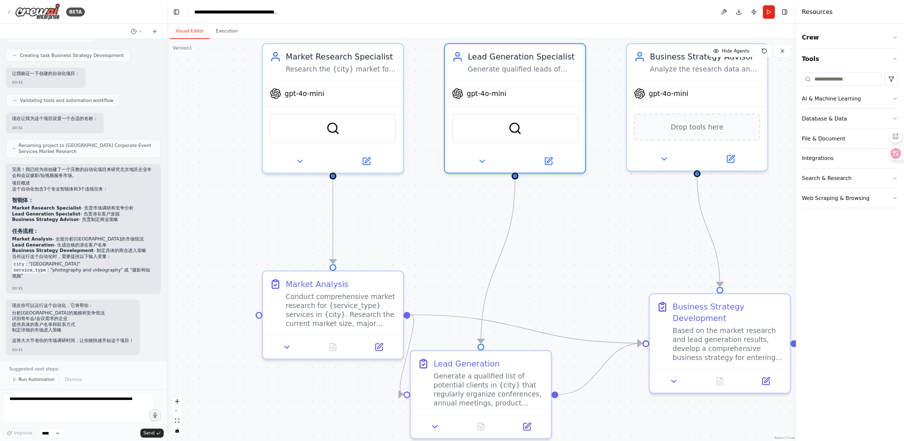
scroll to position [710, 0]
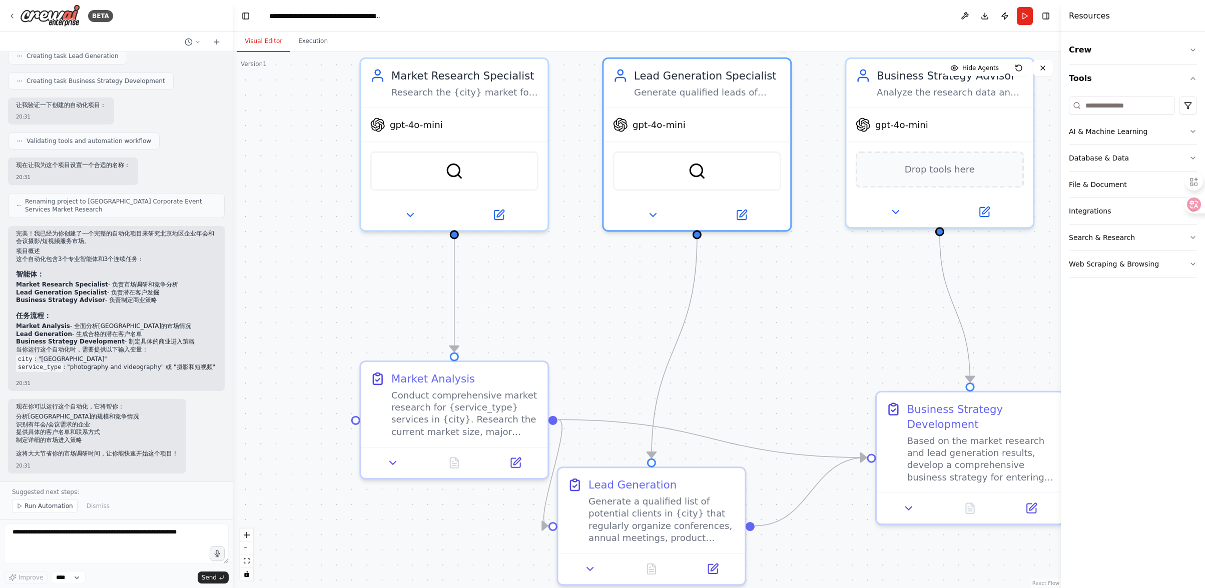
drag, startPoint x: 105, startPoint y: 368, endPoint x: 233, endPoint y: 378, distance: 128.0
click at [233, 294] on div "BETA 想在北京找想要做年会或者会议摄影、短视频的企业，请帮我列出如何开始这个项目？ 20:29 ▶ Thought process I'm specifi…" at bounding box center [602, 294] width 1205 height 588
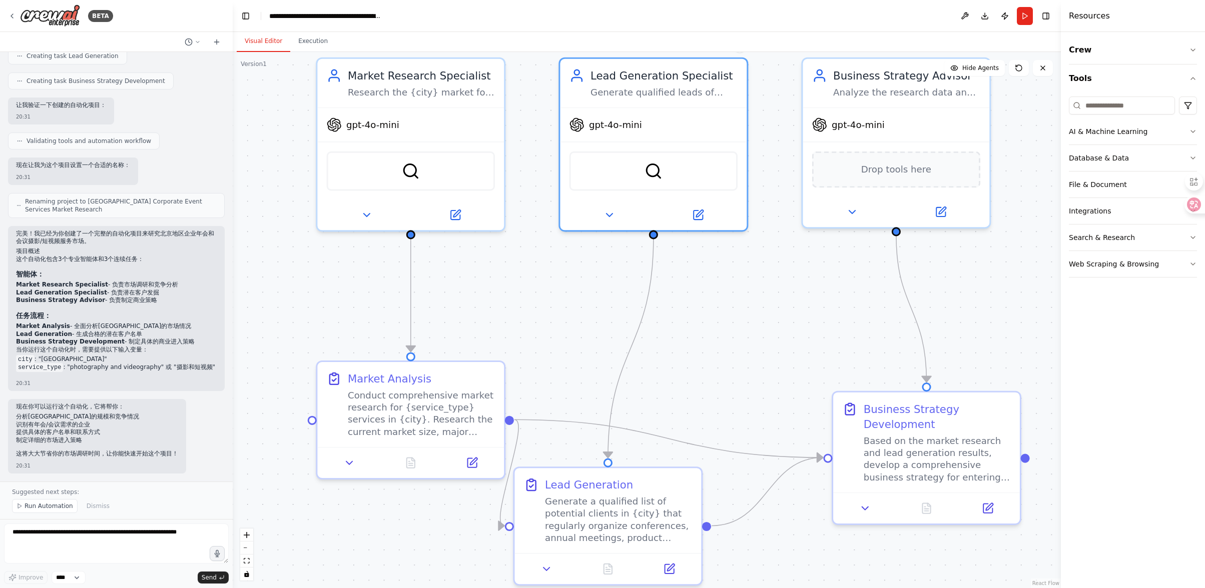
drag, startPoint x: 555, startPoint y: 314, endPoint x: 511, endPoint y: 314, distance: 43.5
click at [511, 294] on div ".deletable-edge-delete-btn { width: 20px; height: 20px; border: 0px solid #ffff…" at bounding box center [647, 320] width 828 height 536
click at [602, 70] on icon at bounding box center [1043, 68] width 8 height 8
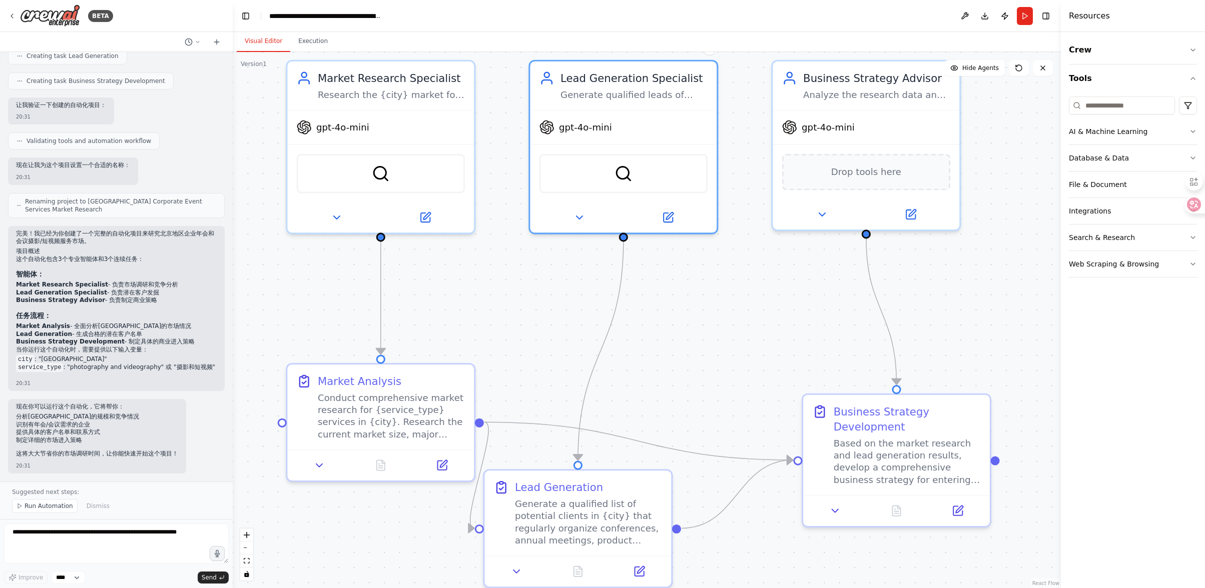
drag, startPoint x: 1046, startPoint y: 211, endPoint x: 1016, endPoint y: 214, distance: 30.1
click at [602, 214] on div ".deletable-edge-delete-btn { width: 20px; height: 20px; border: 0px solid #ffff…" at bounding box center [647, 320] width 828 height 536
click at [232, 280] on div at bounding box center [231, 294] width 4 height 588
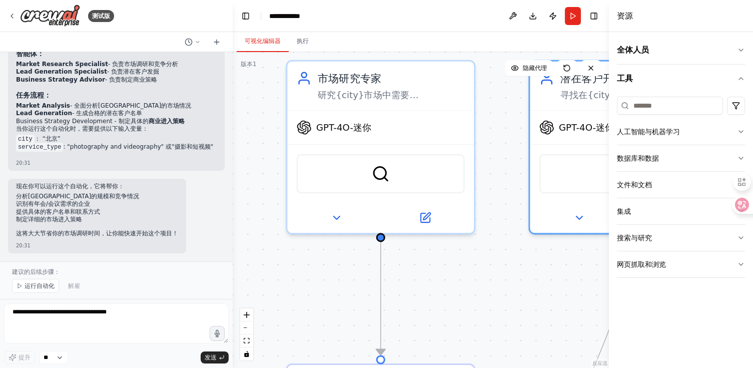
scroll to position [830, 0]
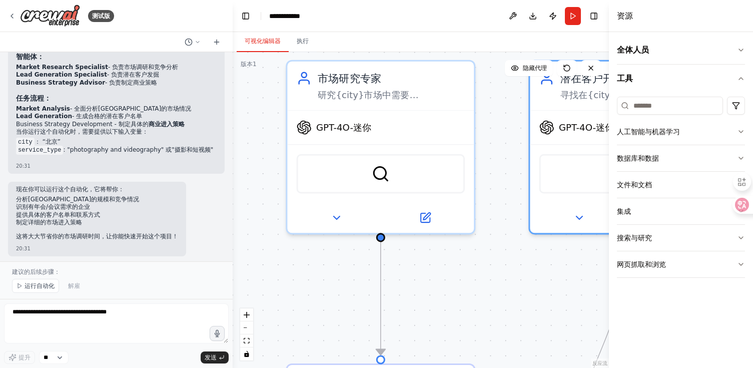
drag, startPoint x: 44, startPoint y: 284, endPoint x: 108, endPoint y: 293, distance: 64.6
click at [44, 284] on font "运行自动化" at bounding box center [40, 285] width 30 height 7
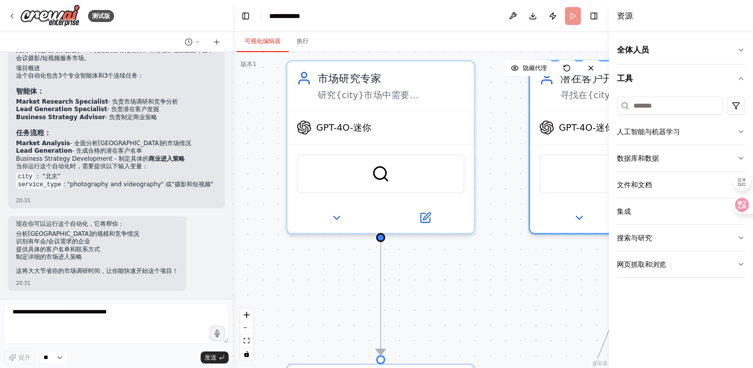
scroll to position [793, 0]
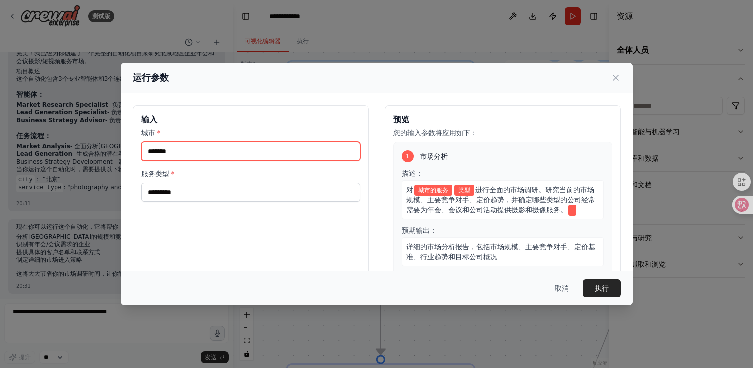
click at [219, 149] on input "城市 *" at bounding box center [250, 151] width 219 height 19
type input "**"
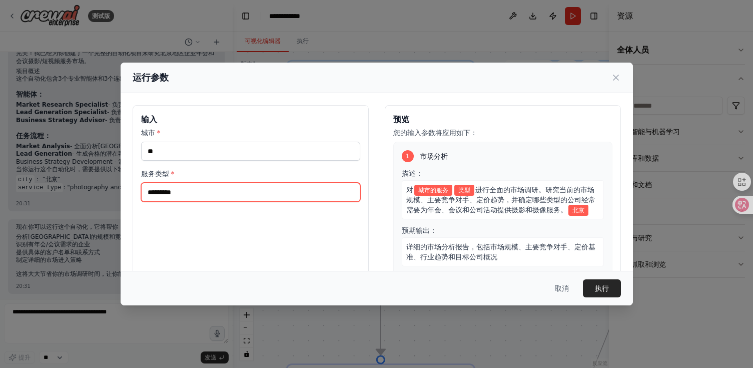
click at [223, 194] on input "服务类型 *" at bounding box center [250, 192] width 219 height 19
drag, startPoint x: 196, startPoint y: 194, endPoint x: 148, endPoint y: 191, distance: 47.6
click at [148, 191] on input "服务类型 *" at bounding box center [250, 192] width 219 height 19
drag, startPoint x: 148, startPoint y: 191, endPoint x: 200, endPoint y: 191, distance: 52.0
click at [200, 191] on input "服务类型 *" at bounding box center [250, 192] width 219 height 19
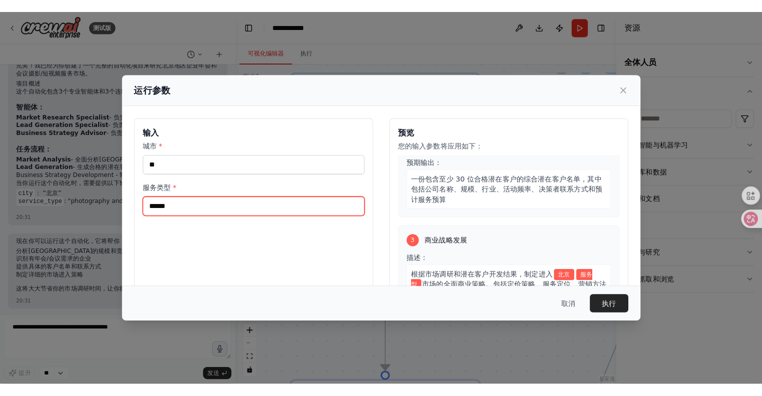
scroll to position [261, 0]
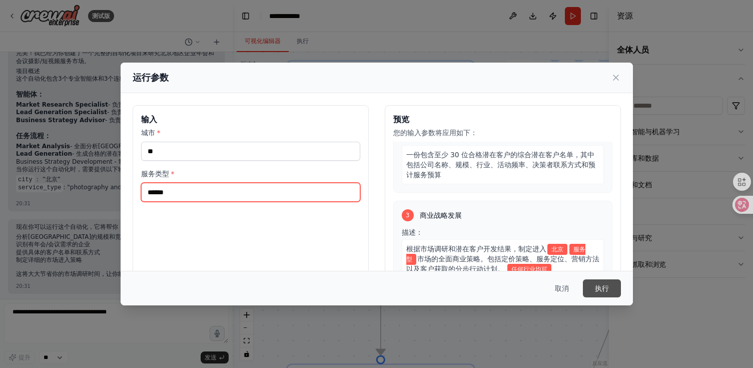
type input "******"
click at [602, 285] on font "执行" at bounding box center [602, 288] width 14 height 8
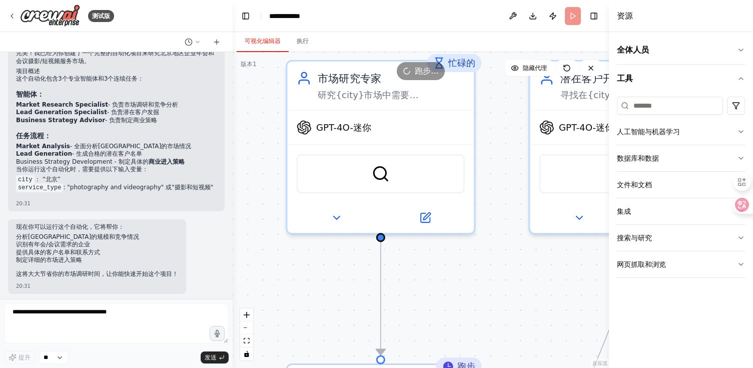
click at [280, 271] on div ".deletable-edge-delete-btn { width: 20px; height: 20px; border: 0px solid #ffff…" at bounding box center [421, 210] width 376 height 316
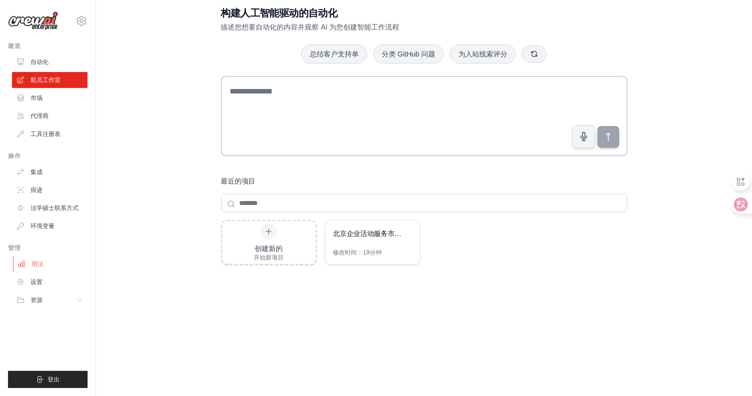
scroll to position [29, 0]
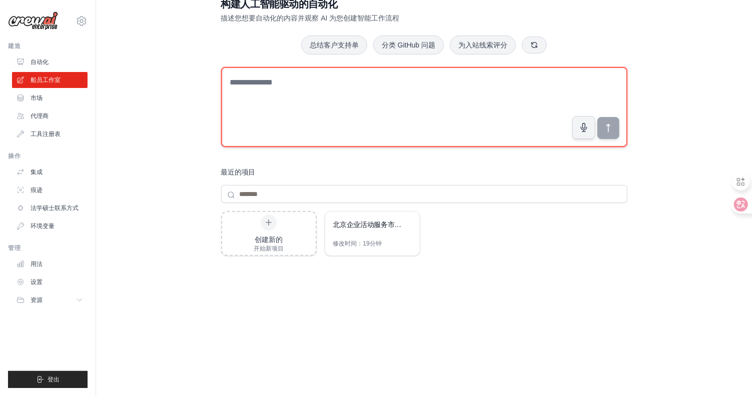
click at [450, 95] on textarea at bounding box center [424, 107] width 406 height 80
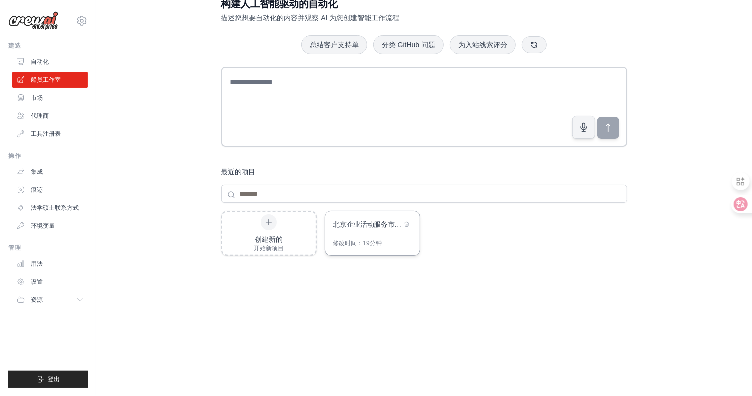
click at [372, 226] on font "北京企业活动服务市场研究" at bounding box center [374, 225] width 82 height 8
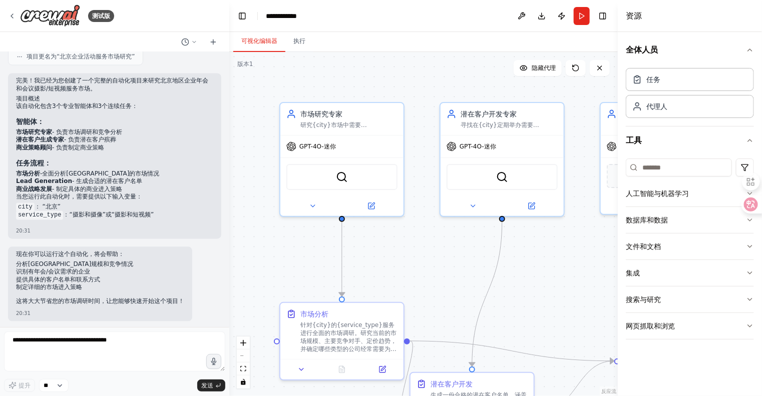
drag, startPoint x: 229, startPoint y: 270, endPoint x: 187, endPoint y: 277, distance: 42.7
click at [228, 295] on div at bounding box center [227, 198] width 4 height 396
click at [149, 216] on li "service_type ：“摄影和摄像”或“摄影和短视频”" at bounding box center [114, 216] width 196 height 8
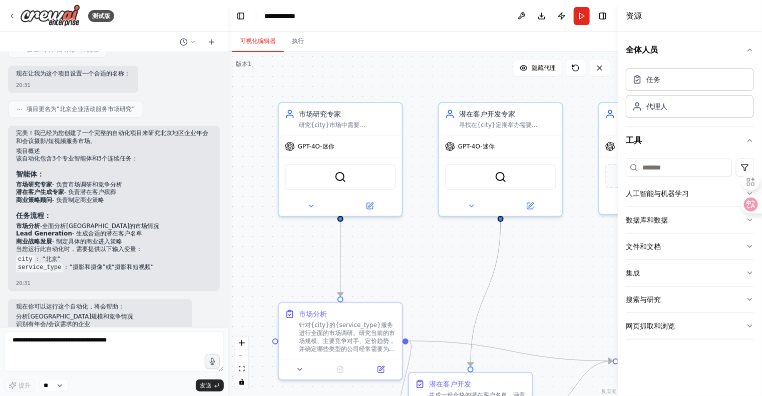
scroll to position [717, 0]
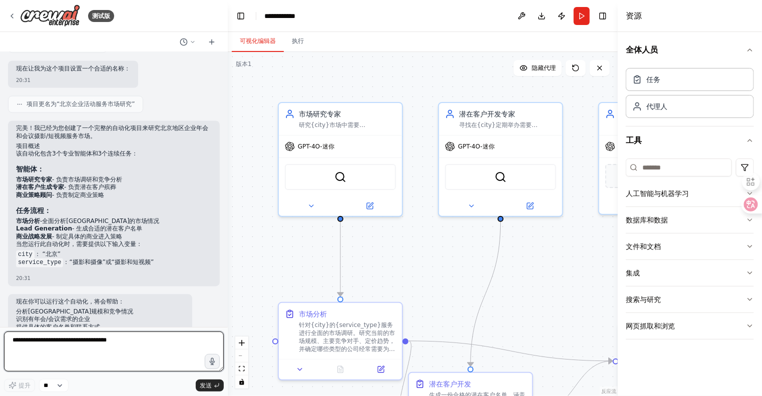
click at [58, 346] on textarea at bounding box center [114, 352] width 220 height 40
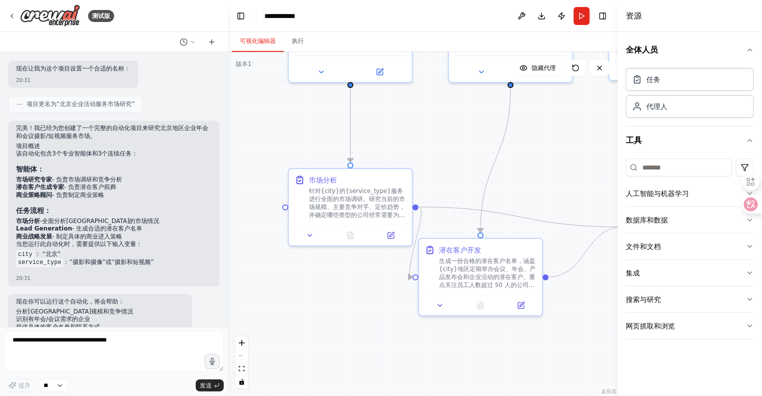
drag, startPoint x: 258, startPoint y: 201, endPoint x: 268, endPoint y: 67, distance: 134.5
click at [268, 67] on div ".deletable-edge-delete-btn { width: 20px; height: 20px; border: 0px solid #ffff…" at bounding box center [423, 224] width 390 height 344
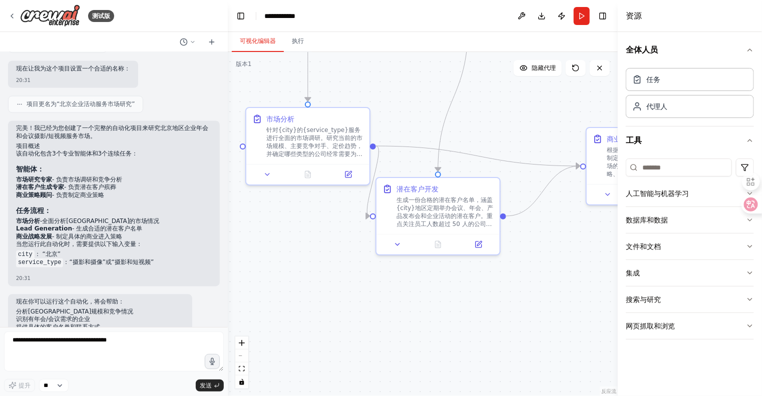
drag, startPoint x: 356, startPoint y: 296, endPoint x: 421, endPoint y: 281, distance: 66.4
click at [303, 225] on div ".deletable-edge-delete-btn { width: 20px; height: 20px; border: 0px solid #ffff…" at bounding box center [423, 224] width 390 height 344
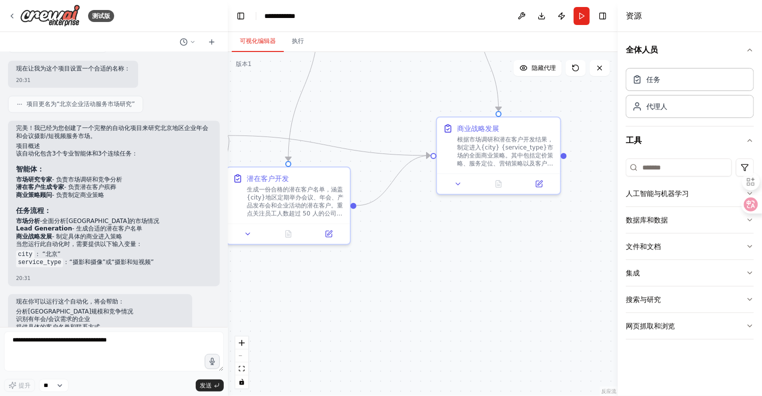
drag, startPoint x: 546, startPoint y: 307, endPoint x: 433, endPoint y: 311, distance: 113.2
click at [406, 306] on div ".deletable-edge-delete-btn { width: 20px; height: 20px; border: 0px solid #ffff…" at bounding box center [423, 224] width 390 height 344
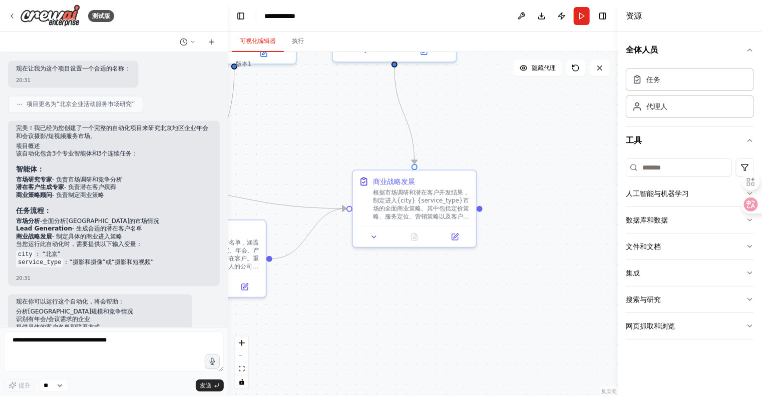
drag, startPoint x: 521, startPoint y: 317, endPoint x: 439, endPoint y: 370, distance: 97.7
click at [439, 370] on div ".deletable-edge-delete-btn { width: 20px; height: 20px; border: 0px solid #ffff…" at bounding box center [423, 224] width 390 height 344
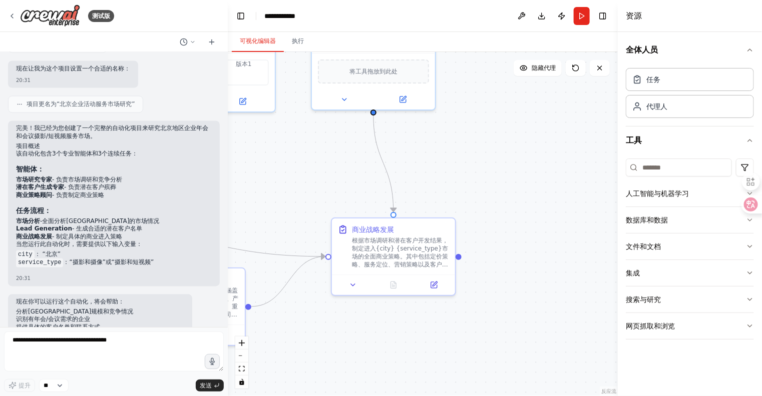
click at [472, 349] on div ".deletable-edge-delete-btn { width: 20px; height: 20px; border: 0px solid #ffff…" at bounding box center [423, 224] width 390 height 344
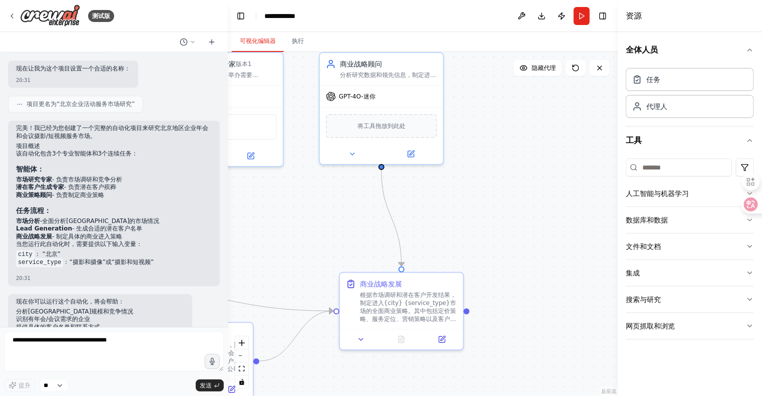
drag, startPoint x: 528, startPoint y: 279, endPoint x: 529, endPoint y: 289, distance: 10.1
click at [529, 289] on div ".deletable-edge-delete-btn { width: 20px; height: 20px; border: 0px solid #ffff…" at bounding box center [423, 224] width 390 height 344
drag, startPoint x: 538, startPoint y: 219, endPoint x: 543, endPoint y: 264, distance: 45.8
click at [542, 296] on div ".deletable-edge-delete-btn { width: 20px; height: 20px; border: 0px solid #ffff…" at bounding box center [423, 224] width 390 height 344
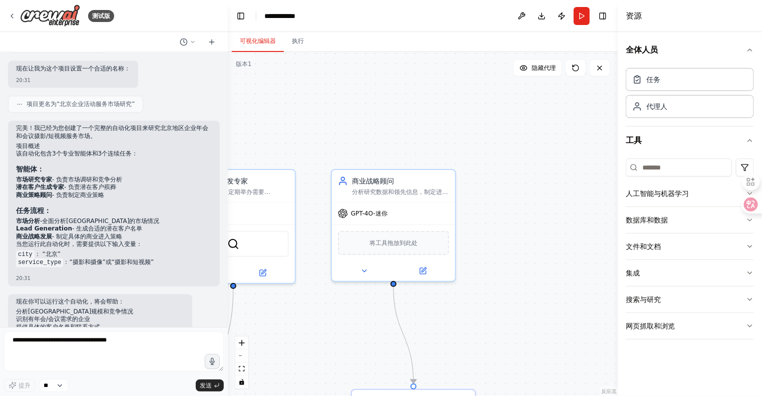
drag, startPoint x: 545, startPoint y: 228, endPoint x: 552, endPoint y: 265, distance: 37.8
click at [552, 265] on div ".deletable-edge-delete-btn { width: 20px; height: 20px; border: 0px solid #ffff…" at bounding box center [423, 224] width 390 height 344
drag, startPoint x: 535, startPoint y: 195, endPoint x: 540, endPoint y: 209, distance: 14.6
click at [535, 196] on div ".deletable-edge-delete-btn { width: 20px; height: 20px; border: 0px solid #ffff…" at bounding box center [423, 224] width 390 height 344
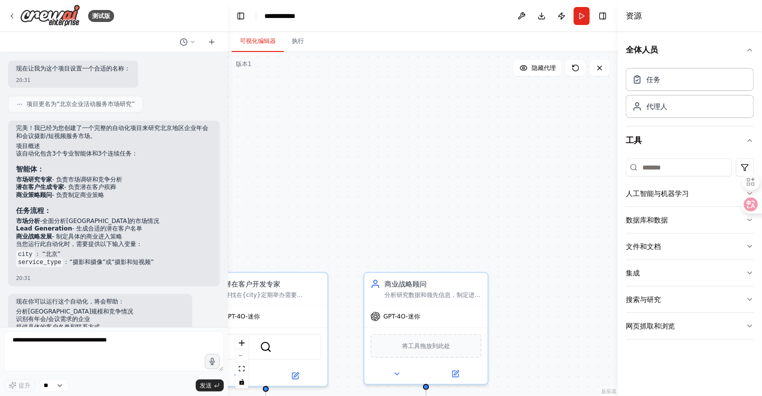
drag, startPoint x: 540, startPoint y: 209, endPoint x: 551, endPoint y: 258, distance: 50.2
click at [562, 300] on div ".deletable-edge-delete-btn { width: 20px; height: 20px; border: 0px solid #ffff…" at bounding box center [423, 224] width 390 height 344
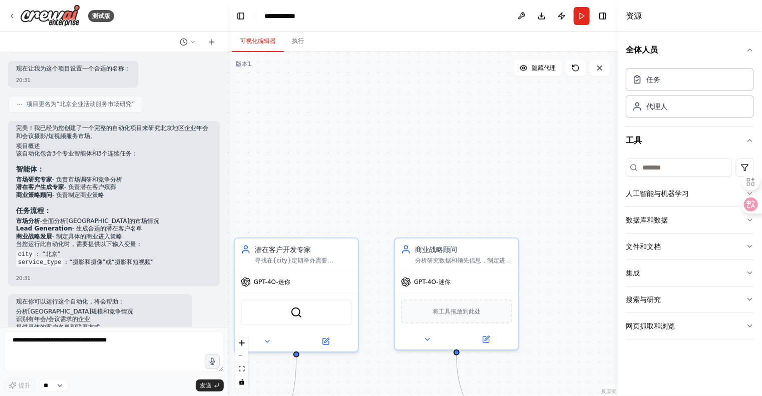
drag, startPoint x: 562, startPoint y: 207, endPoint x: 602, endPoint y: 172, distance: 52.8
click at [602, 172] on div ".deletable-edge-delete-btn { width: 20px; height: 20px; border: 0px solid #ffff…" at bounding box center [423, 224] width 390 height 344
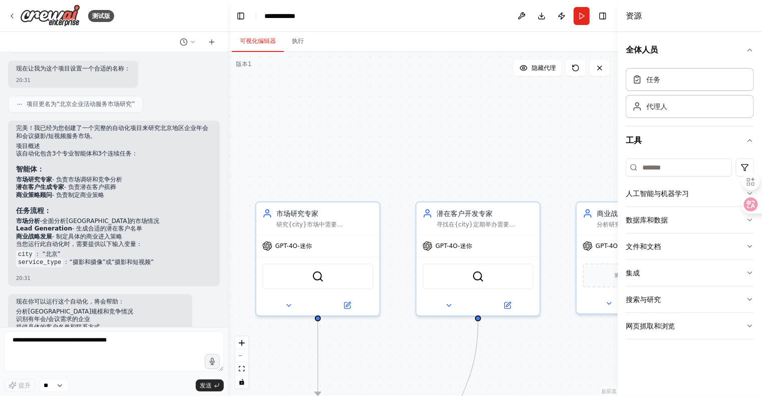
drag, startPoint x: 404, startPoint y: 138, endPoint x: 591, endPoint y: 101, distance: 191.3
click at [591, 101] on div ".deletable-edge-delete-btn { width: 20px; height: 20px; border: 0px solid #ffff…" at bounding box center [423, 224] width 390 height 344
click at [533, 104] on div ".deletable-edge-delete-btn { width: 20px; height: 20px; border: 0px solid #ffff…" at bounding box center [423, 224] width 390 height 344
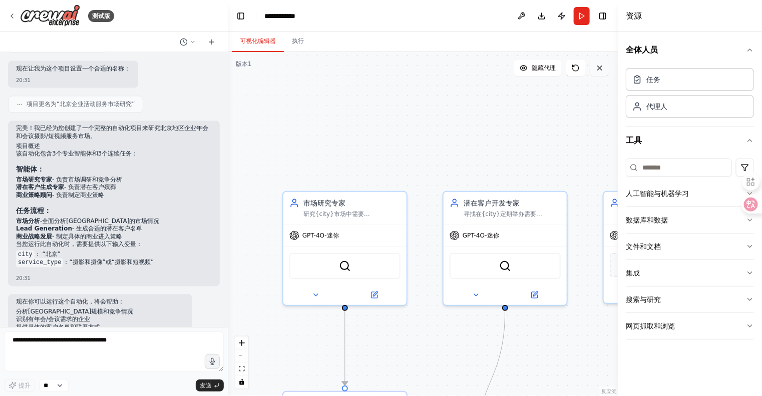
click at [598, 71] on icon at bounding box center [599, 68] width 8 height 8
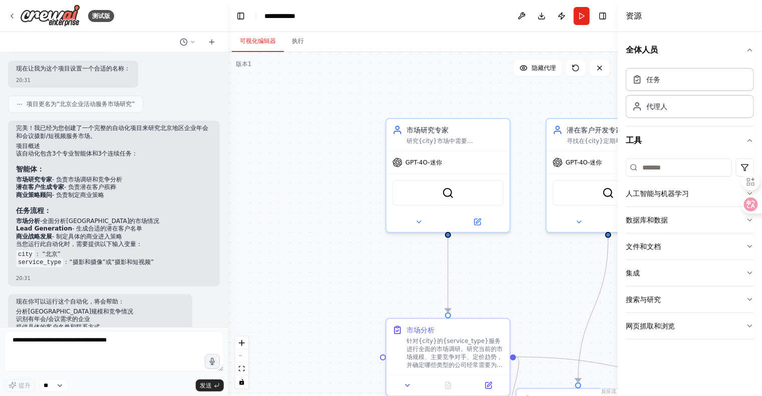
drag, startPoint x: 407, startPoint y: 149, endPoint x: 509, endPoint y: 74, distance: 127.0
click at [512, 72] on div ".deletable-edge-delete-btn { width: 20px; height: 20px; border: 0px solid #ffff…" at bounding box center [423, 224] width 390 height 344
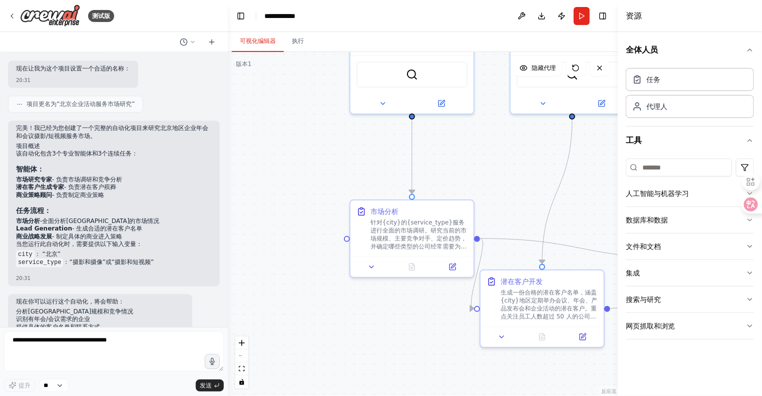
drag, startPoint x: 344, startPoint y: 254, endPoint x: 304, endPoint y: 138, distance: 122.6
click at [304, 138] on div ".deletable-edge-delete-btn { width: 20px; height: 20px; border: 0px solid #ffff…" at bounding box center [423, 224] width 390 height 344
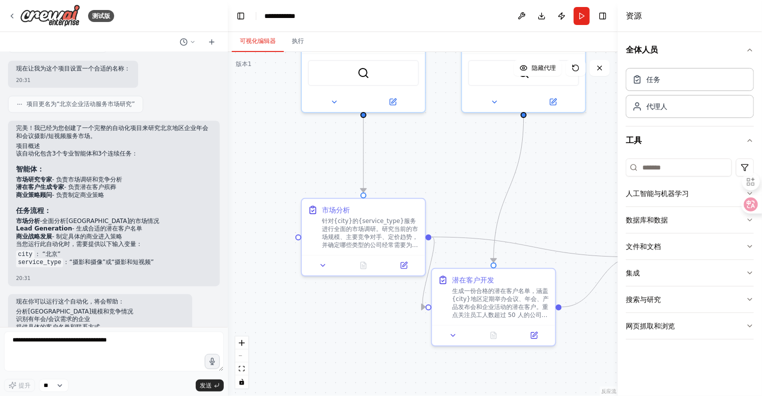
drag, startPoint x: 373, startPoint y: 329, endPoint x: 325, endPoint y: 329, distance: 47.5
click at [325, 329] on div ".deletable-edge-delete-btn { width: 20px; height: 20px; border: 0px solid #ffff…" at bounding box center [423, 224] width 390 height 344
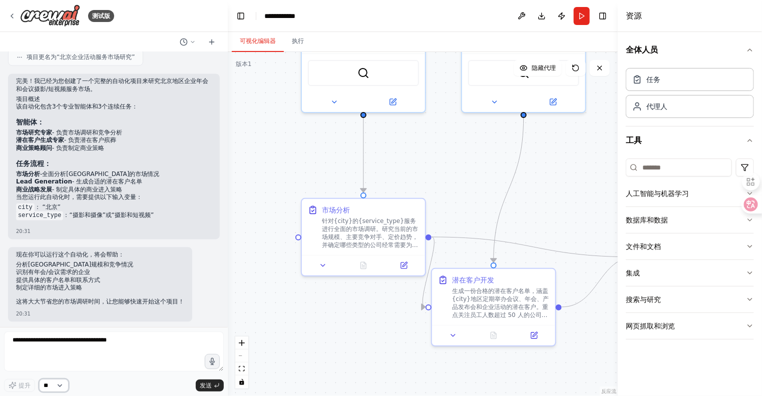
click at [68, 386] on select "**" at bounding box center [54, 385] width 30 height 13
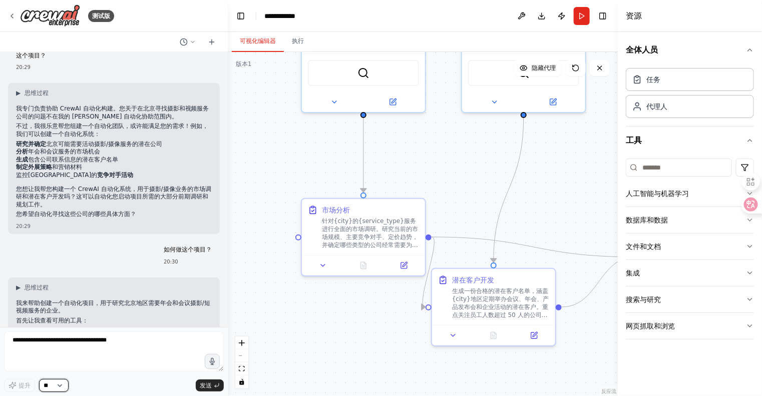
scroll to position [0, 0]
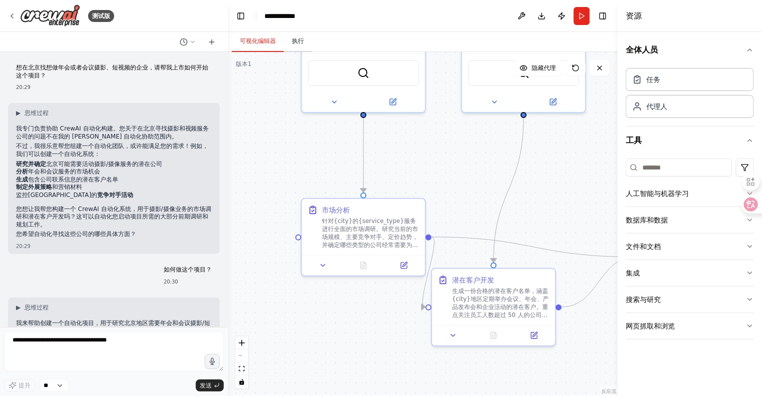
click at [293, 40] on font "执行" at bounding box center [298, 41] width 12 height 7
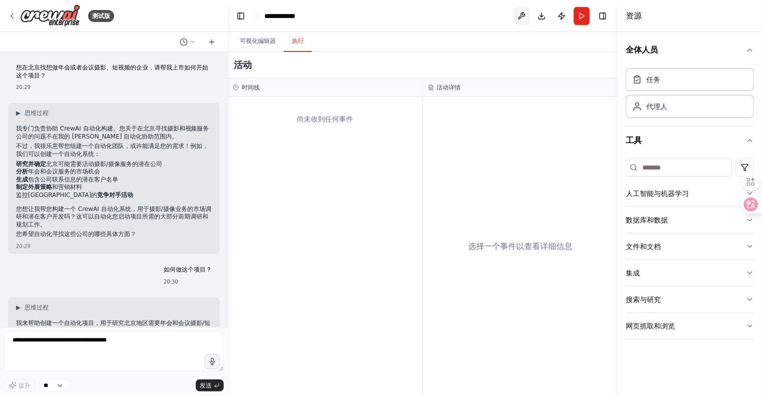
click at [522, 14] on button at bounding box center [521, 16] width 16 height 18
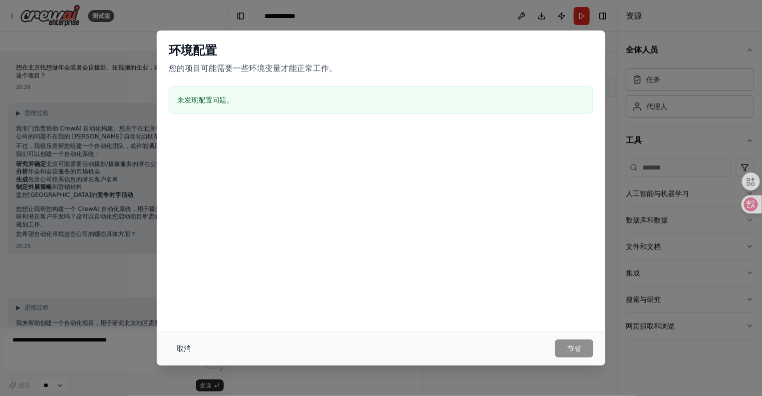
click at [183, 349] on font "取消" at bounding box center [184, 349] width 14 height 8
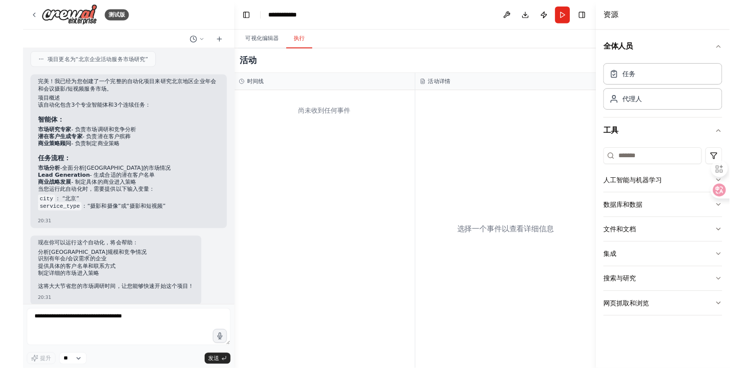
scroll to position [764, 0]
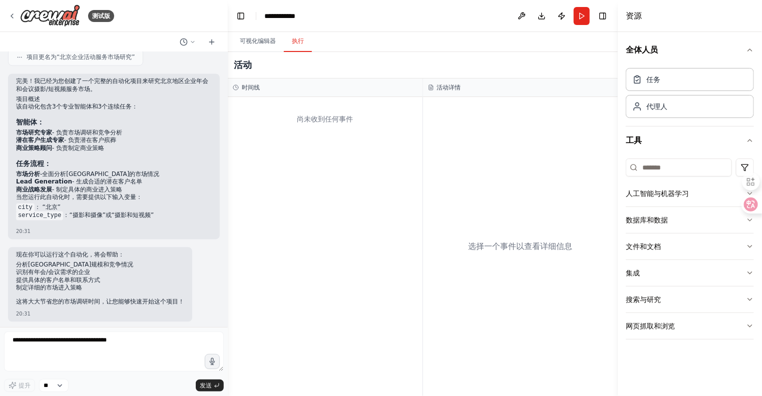
click at [163, 304] on div "现在你可以运行这个自动化，将会帮助： 分析[GEOGRAPHIC_DATA]规模和竞争情况 识别有年会/会议需求的企业 提供具体的客户名单和联系方式 制定详细…" at bounding box center [100, 280] width 168 height 57
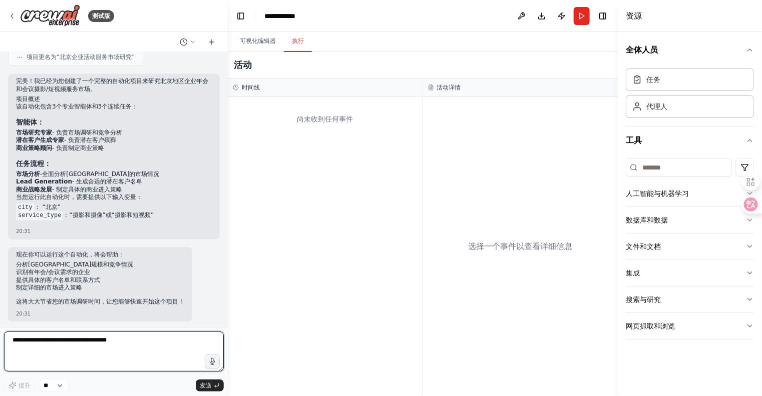
click at [56, 345] on textarea at bounding box center [114, 352] width 220 height 40
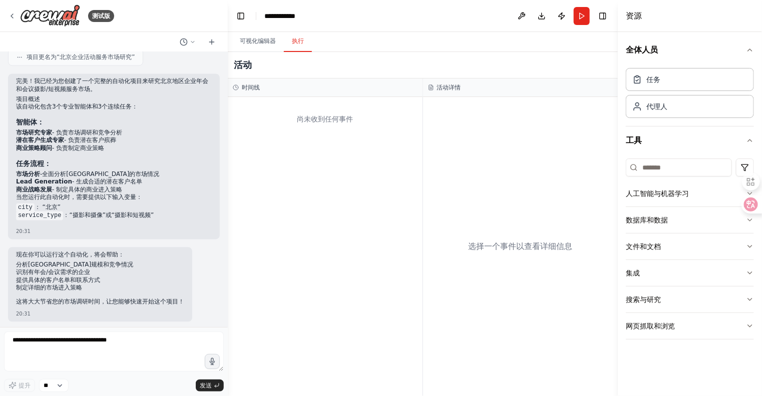
click at [81, 253] on font "现在你可以运行这个自动化，将会帮助：" at bounding box center [70, 255] width 108 height 7
drag, startPoint x: 93, startPoint y: 264, endPoint x: 98, endPoint y: 289, distance: 25.5
click at [98, 289] on ul "分析[GEOGRAPHIC_DATA]规模和竞争情况 识别有年会/会议需求的企业 提供具体的客户名单和联系方式 制定详细的市场进入策略" at bounding box center [100, 277] width 168 height 31
click at [90, 305] on div "现在你可以运行这个自动化，将会帮助： 分析[GEOGRAPHIC_DATA]规模和竞争情况 识别有年会/会议需求的企业 提供具体的客户名单和联系方式 制定详细…" at bounding box center [100, 280] width 168 height 57
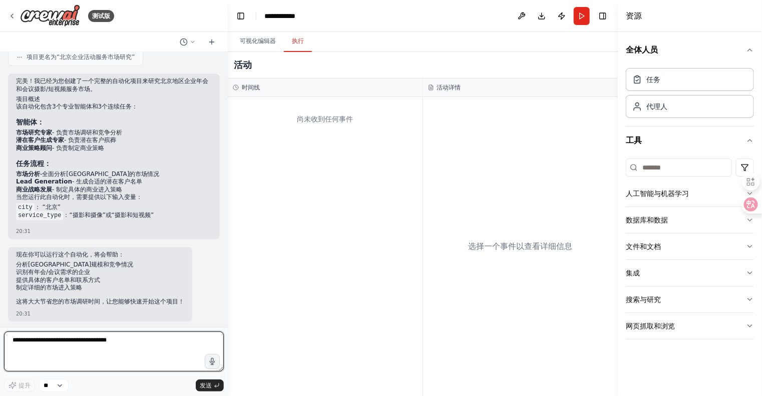
click at [75, 360] on textarea at bounding box center [114, 352] width 220 height 40
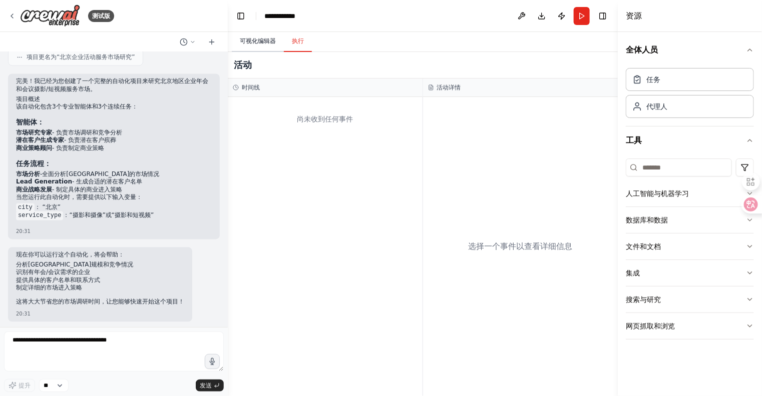
click at [271, 41] on font "可视化编辑器" at bounding box center [258, 41] width 36 height 7
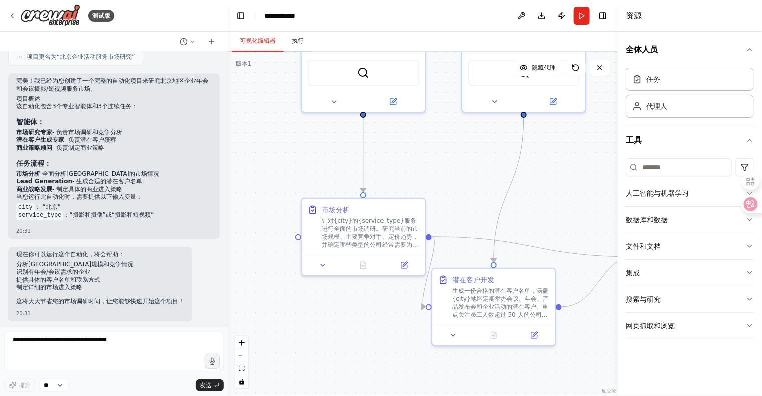
click at [300, 44] on font "执行" at bounding box center [298, 41] width 12 height 7
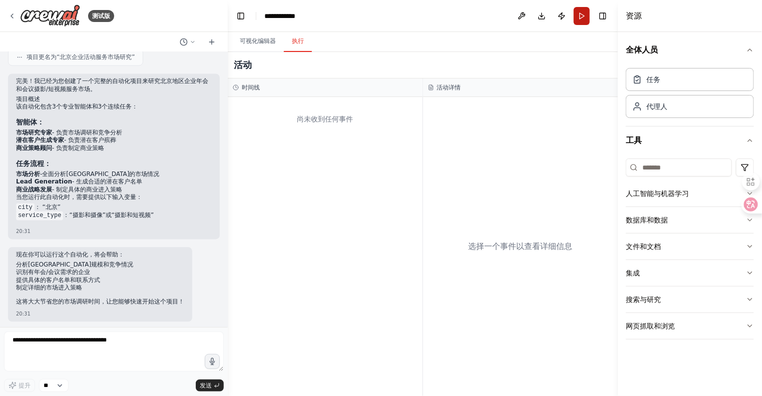
click at [578, 18] on button "跑步" at bounding box center [581, 16] width 16 height 18
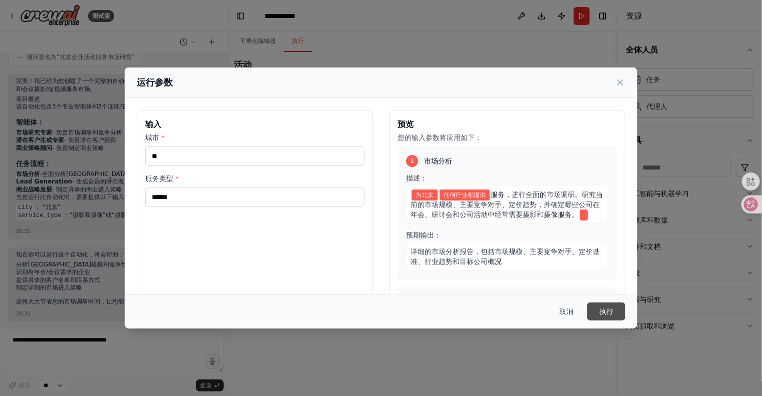
click at [607, 312] on font "执行" at bounding box center [606, 312] width 14 height 8
